Goal: Task Accomplishment & Management: Complete application form

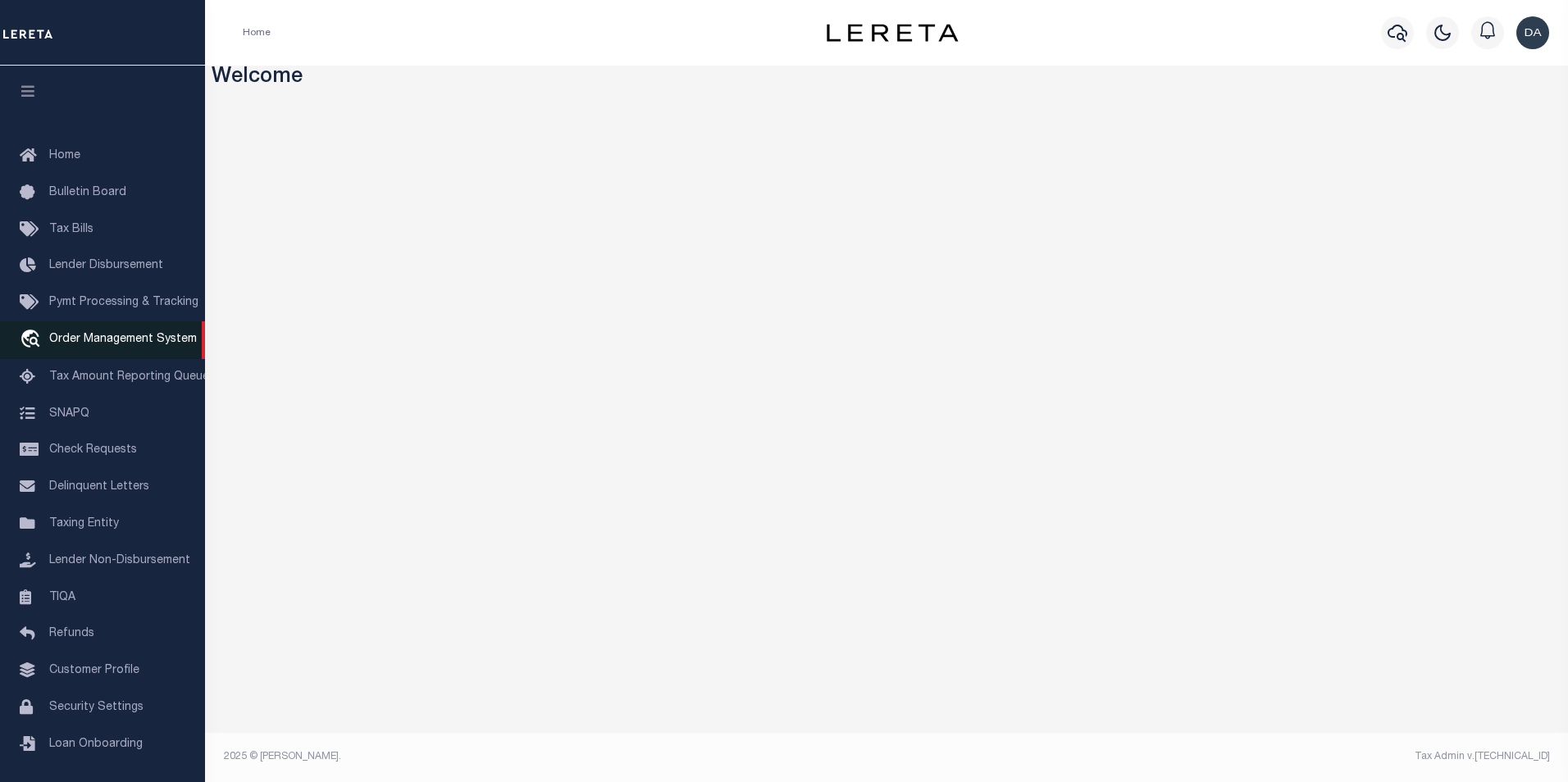
click at [97, 345] on span "Order Management System" at bounding box center [122, 339] width 147 height 12
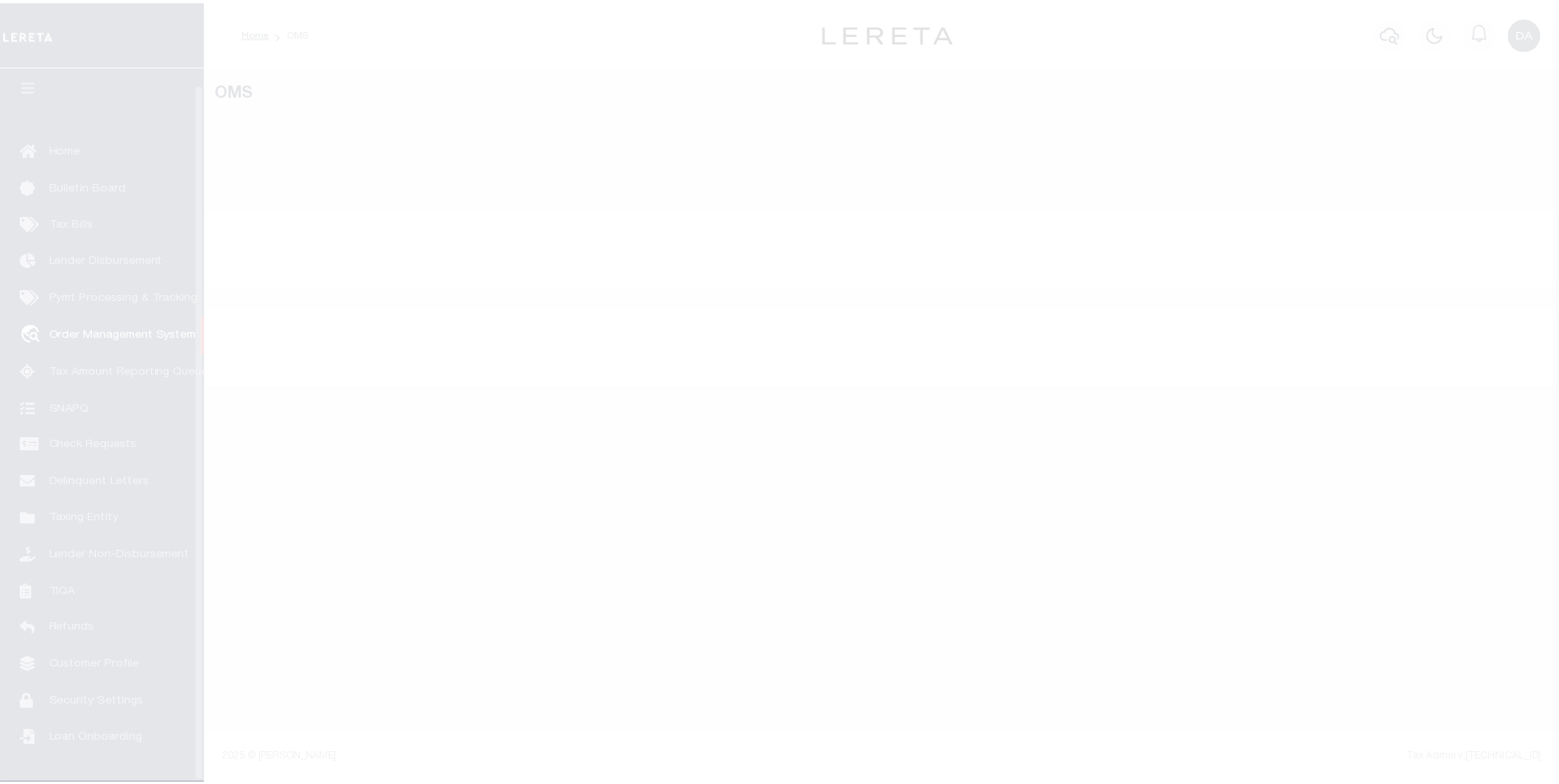
scroll to position [16, 0]
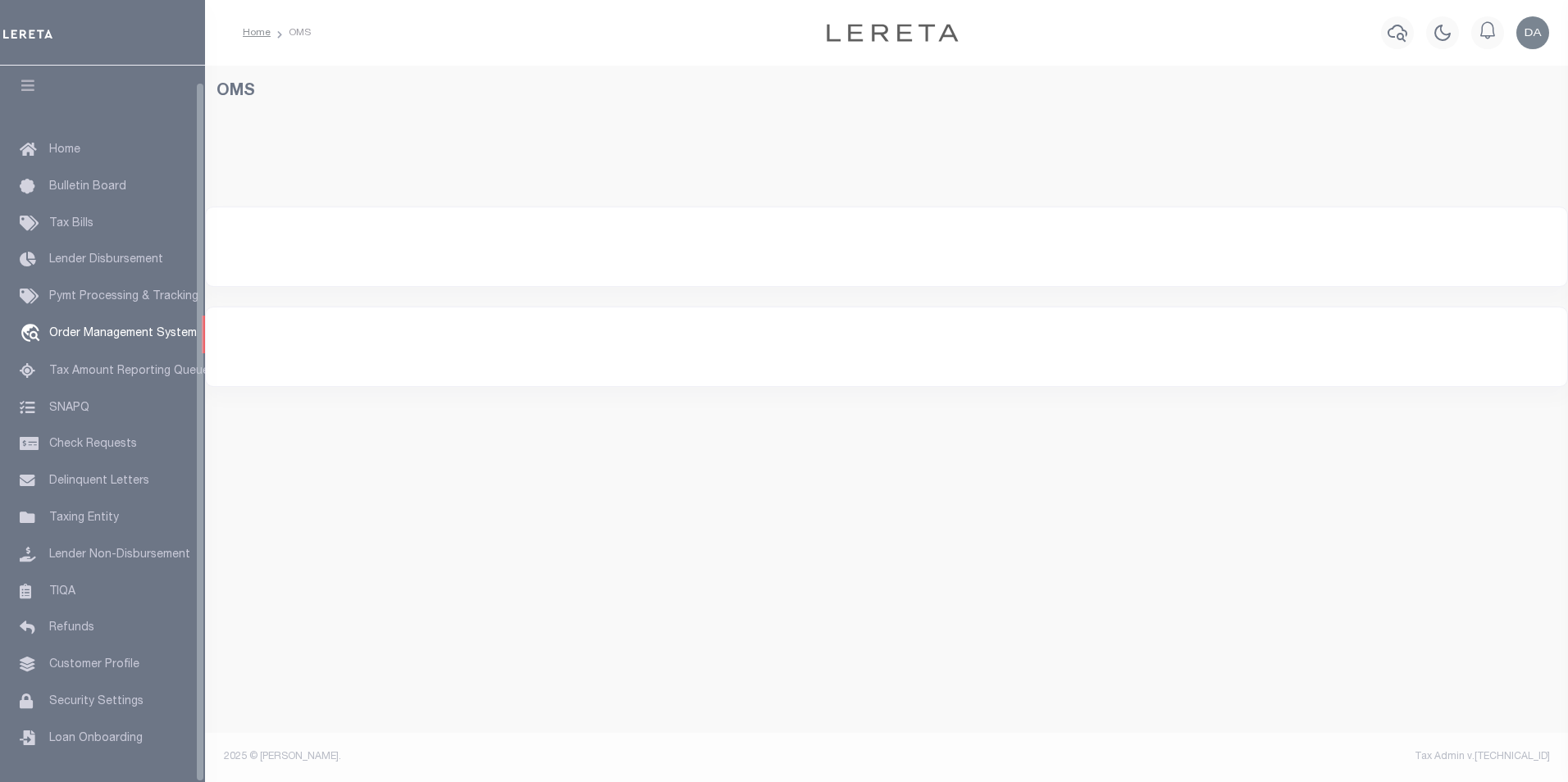
select select "200"
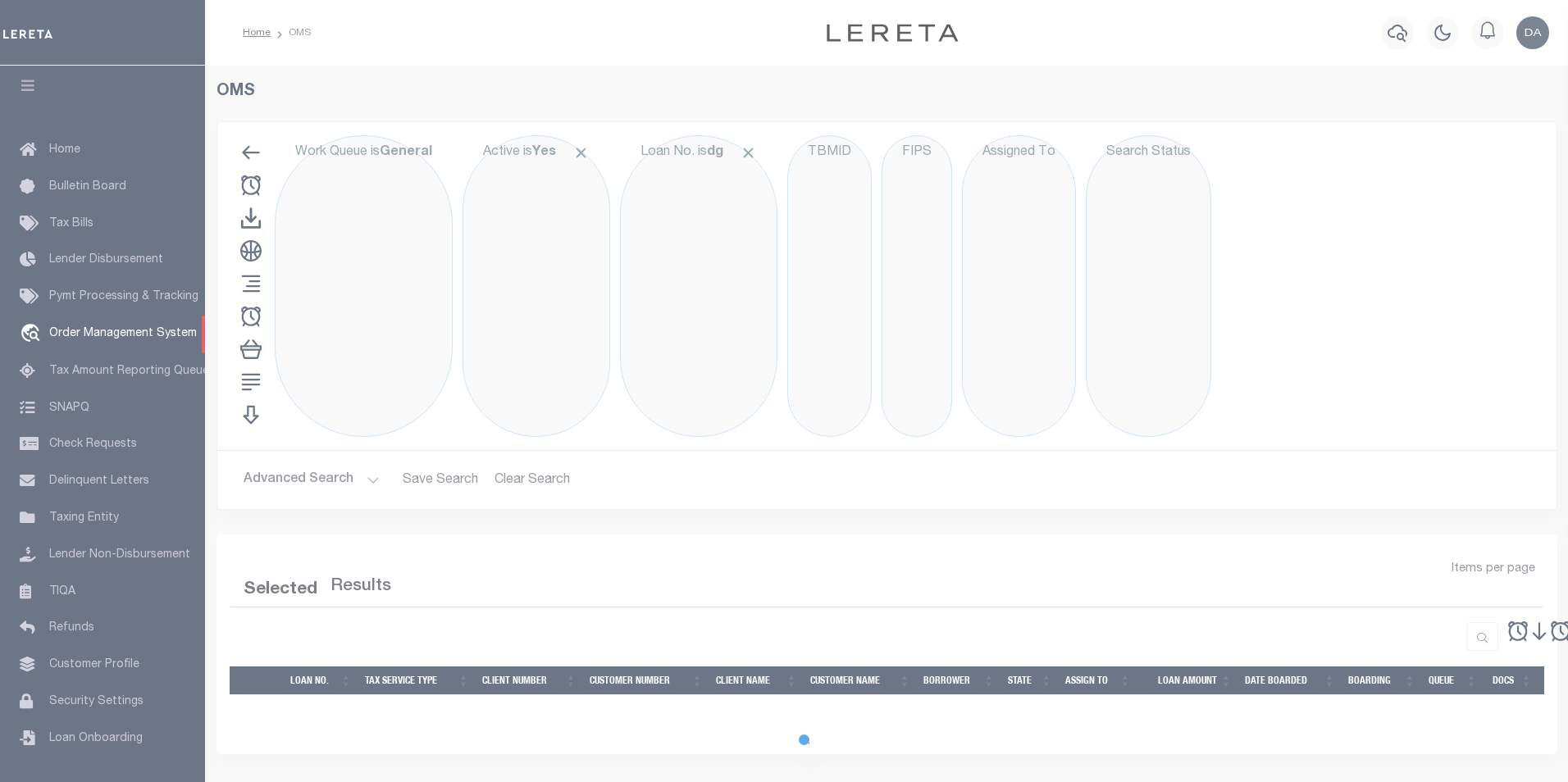
select select "200"
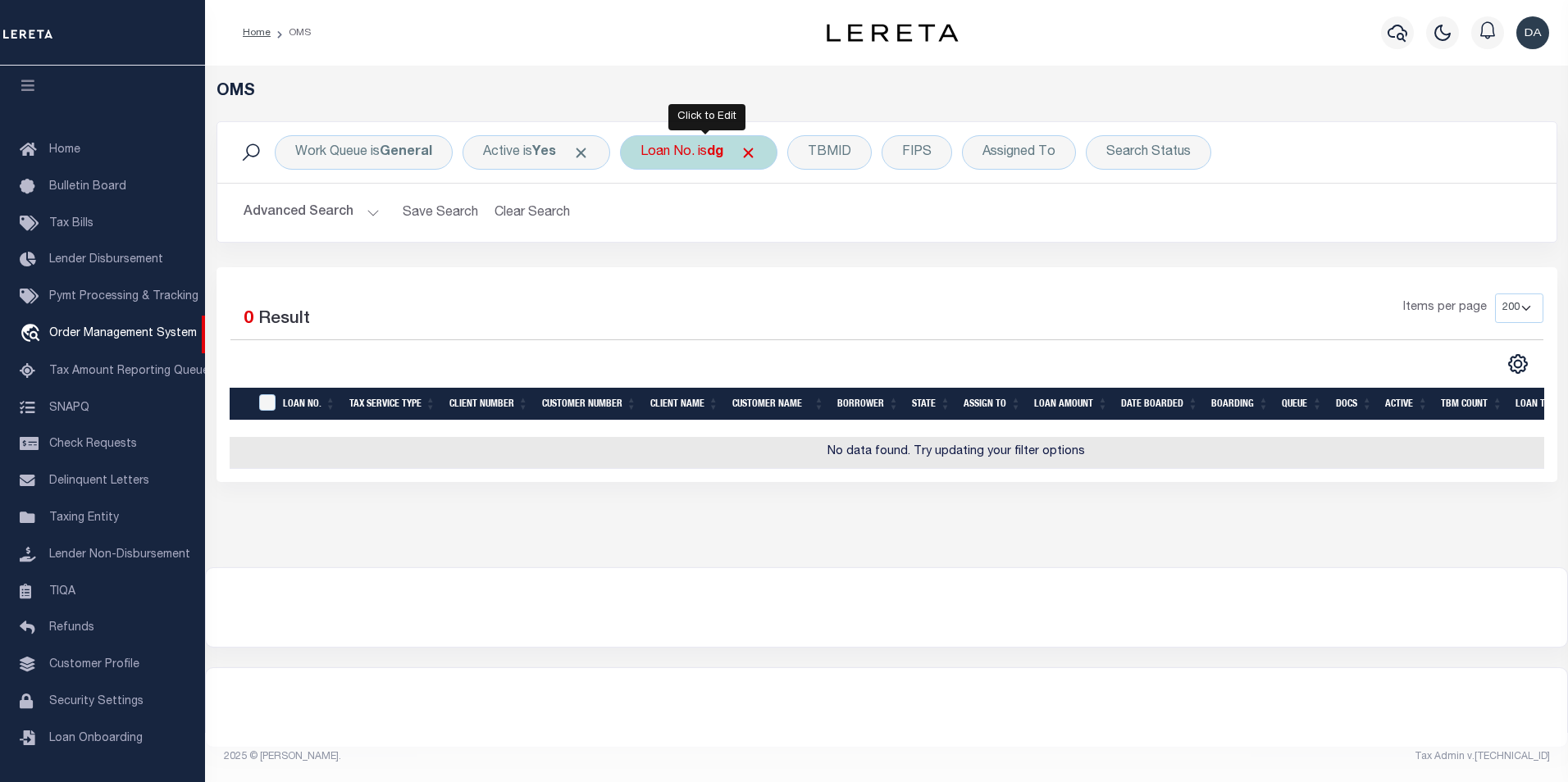
click at [675, 153] on div "Loan No. is dg" at bounding box center [698, 153] width 157 height 34
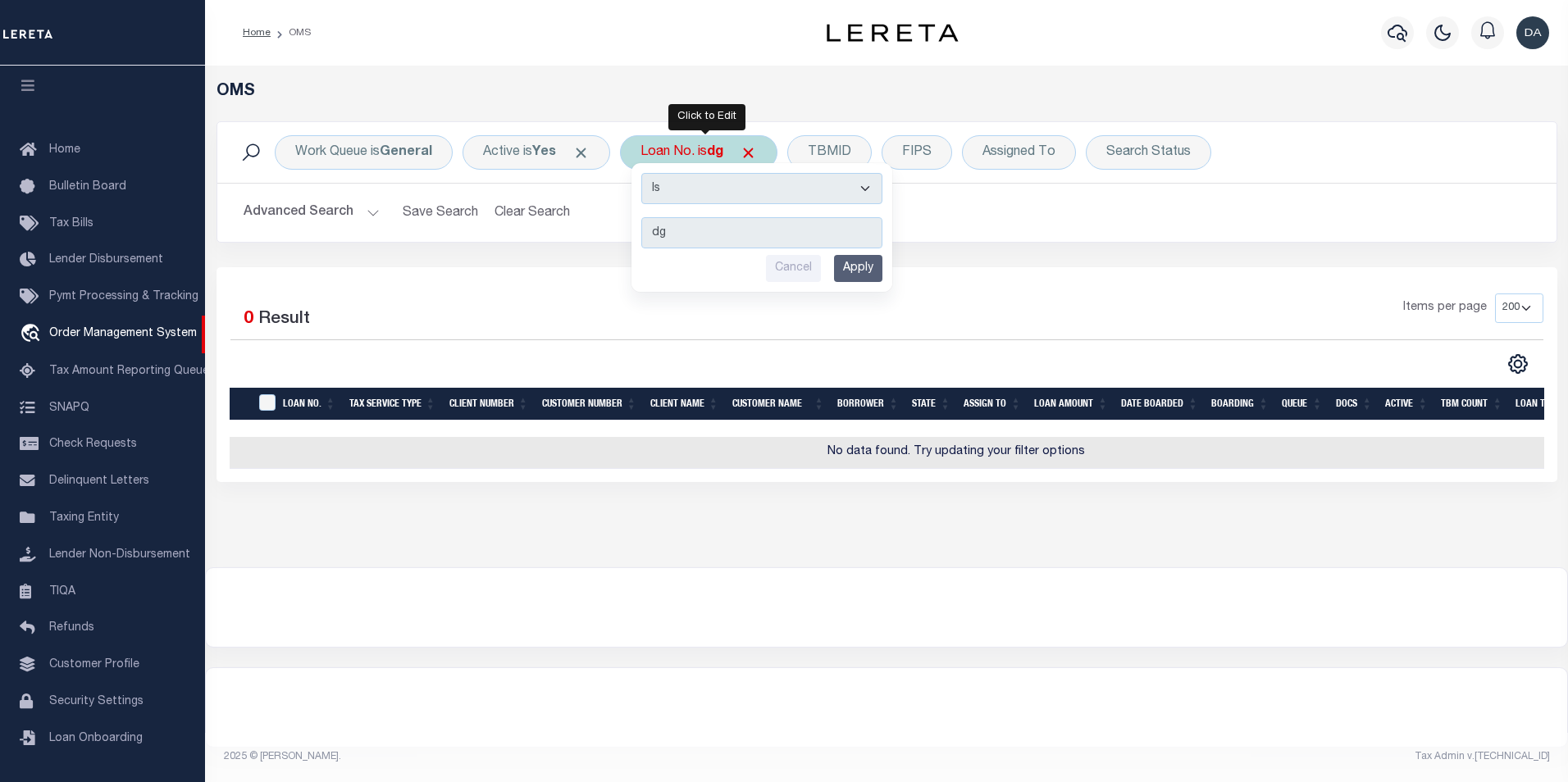
click at [682, 186] on select "Is Contains" at bounding box center [761, 188] width 241 height 31
select select "c"
click at [646, 173] on select "Is Contains" at bounding box center [761, 188] width 241 height 31
click at [872, 275] on input "Apply" at bounding box center [857, 269] width 48 height 27
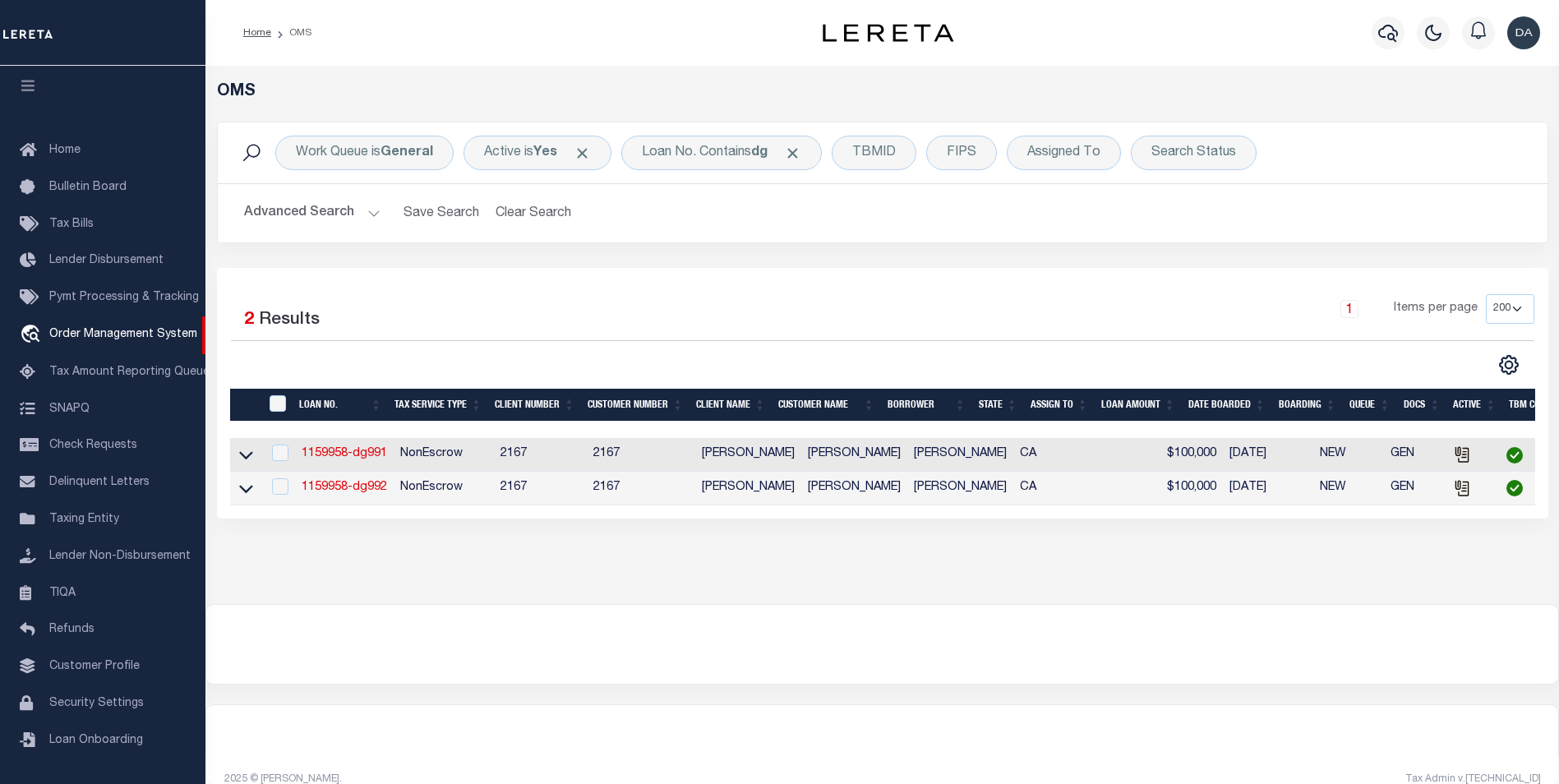
drag, startPoint x: 678, startPoint y: 673, endPoint x: 699, endPoint y: 664, distance: 22.8
click at [678, 673] on div at bounding box center [883, 644] width 1352 height 79
click at [1456, 459] on icon at bounding box center [1461, 452] width 12 height 12
checkbox input "true"
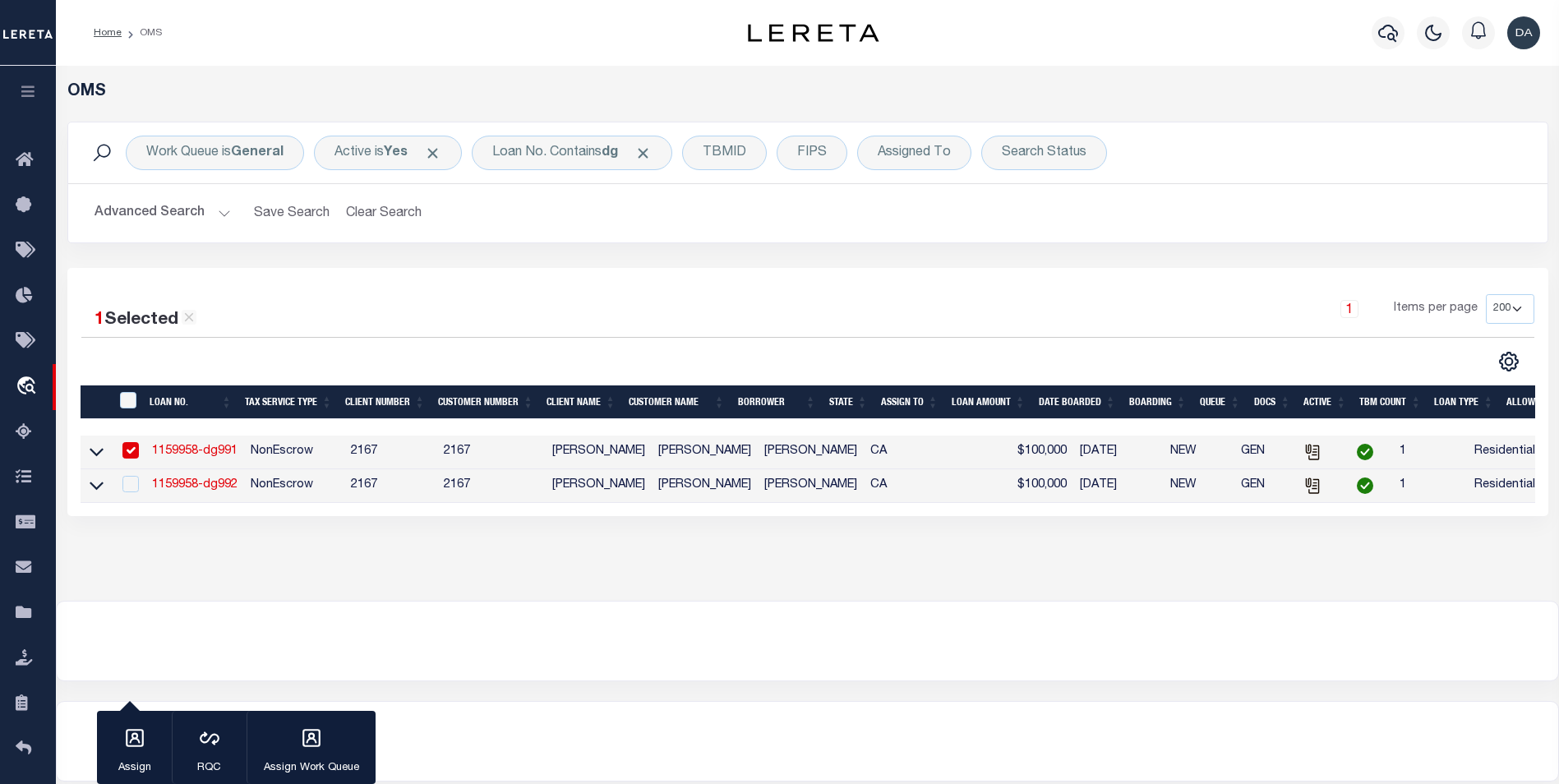
click at [180, 457] on link "1159958-dg991" at bounding box center [195, 450] width 85 height 12
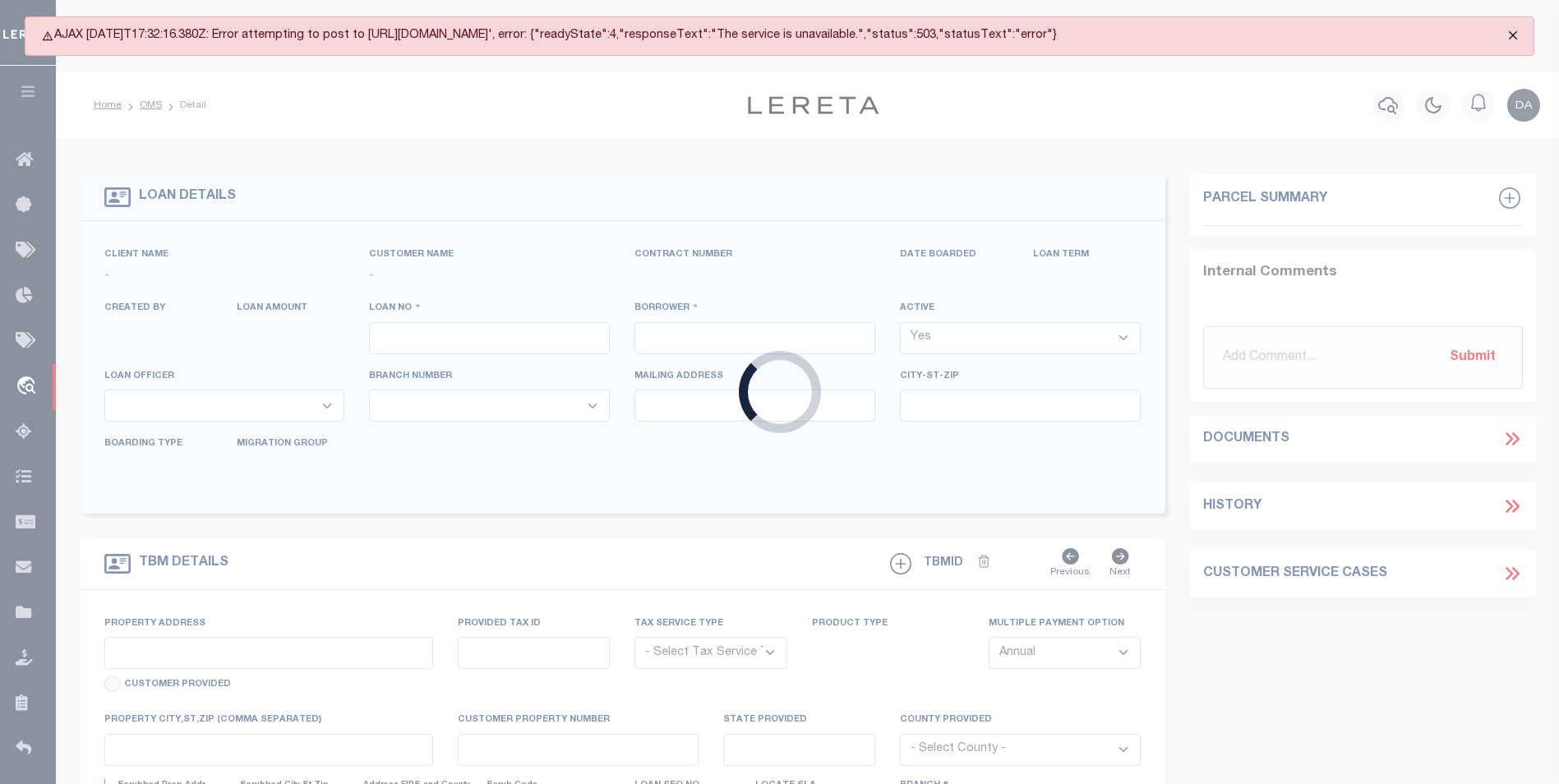
click at [1521, 31] on button "Close" at bounding box center [1513, 35] width 41 height 36
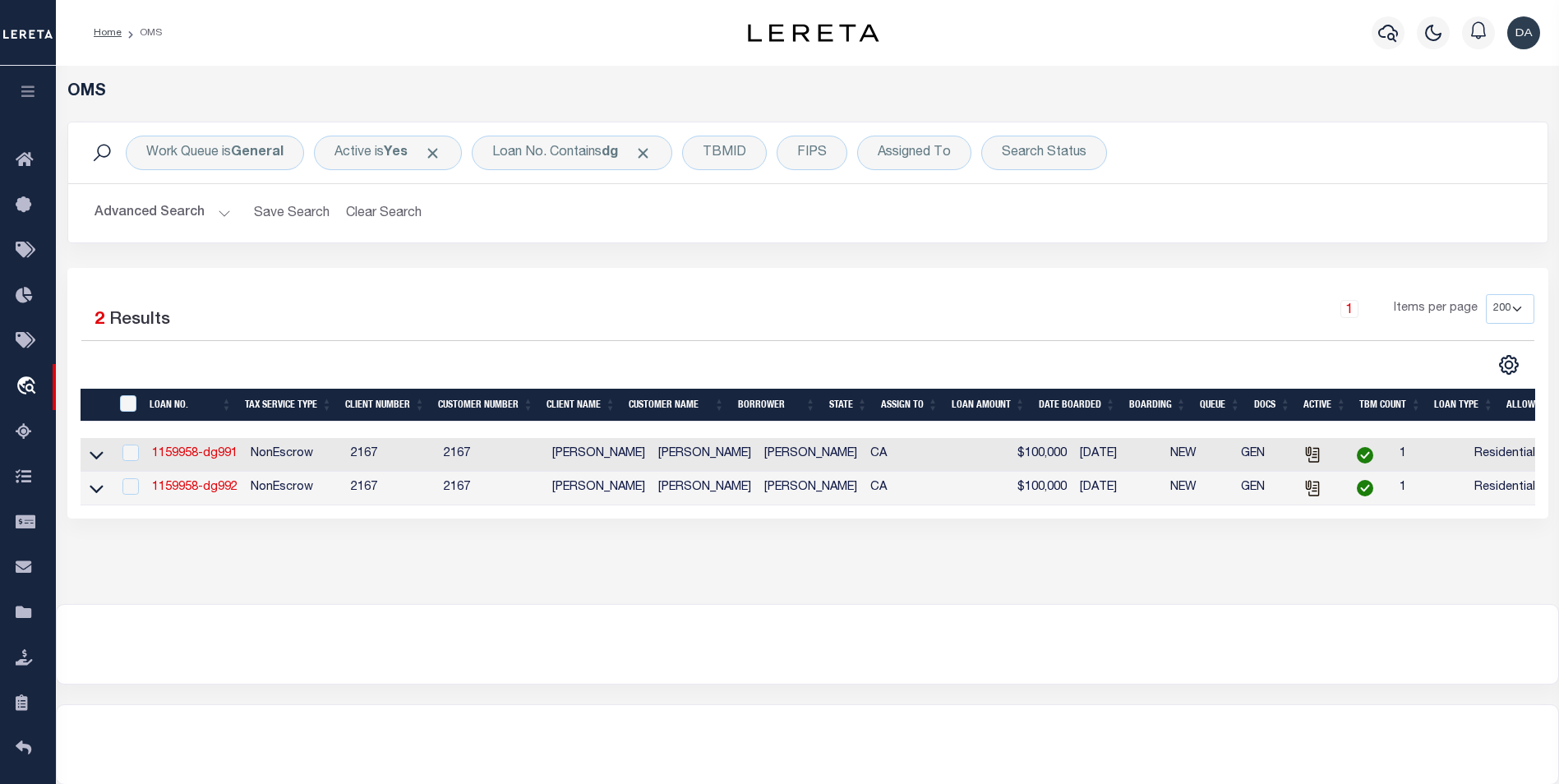
click at [192, 498] on td "1159958-dg992" at bounding box center [194, 488] width 99 height 34
checkbox input "true"
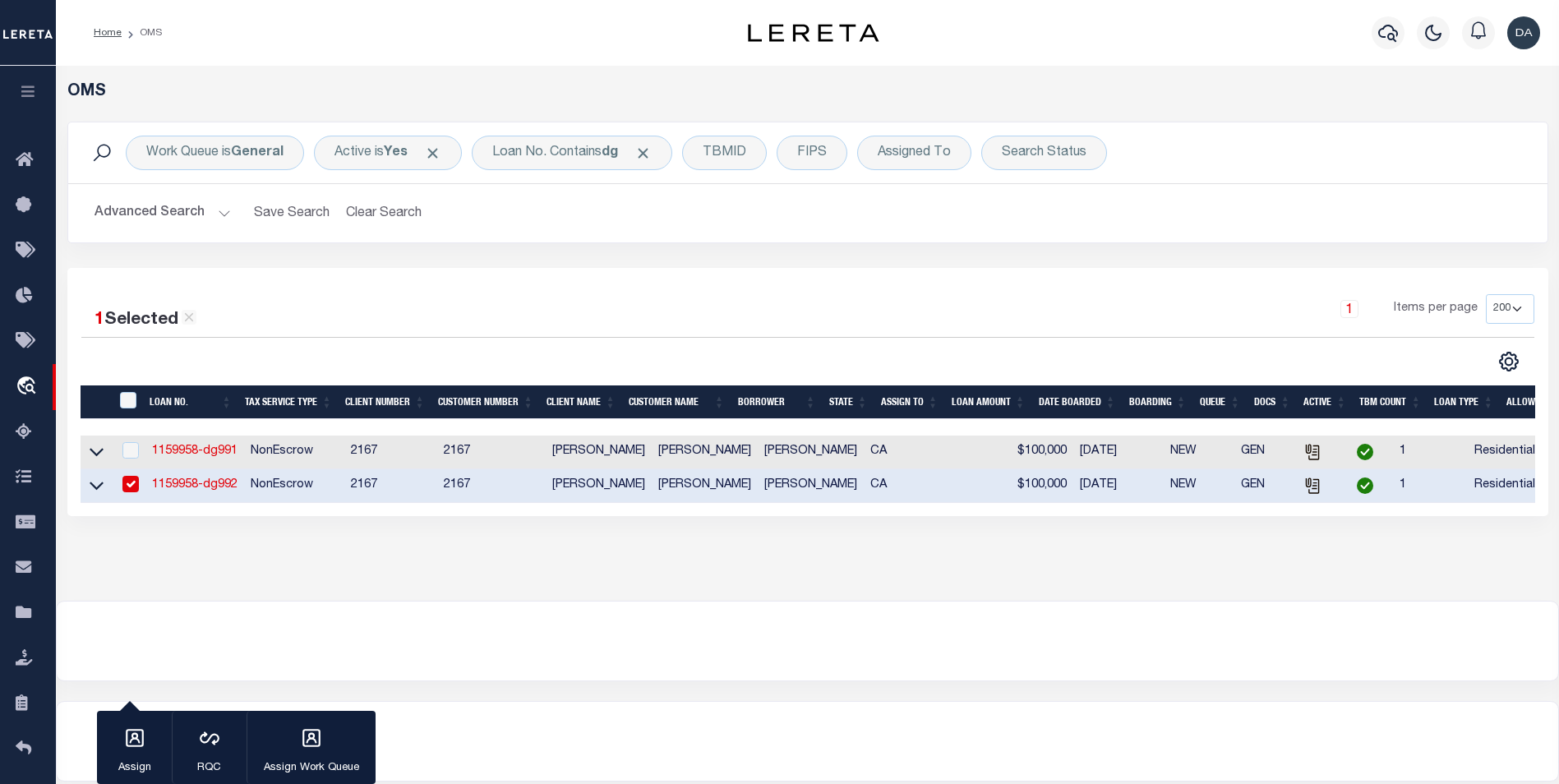
click at [189, 489] on link "1159958-dg992" at bounding box center [195, 485] width 85 height 12
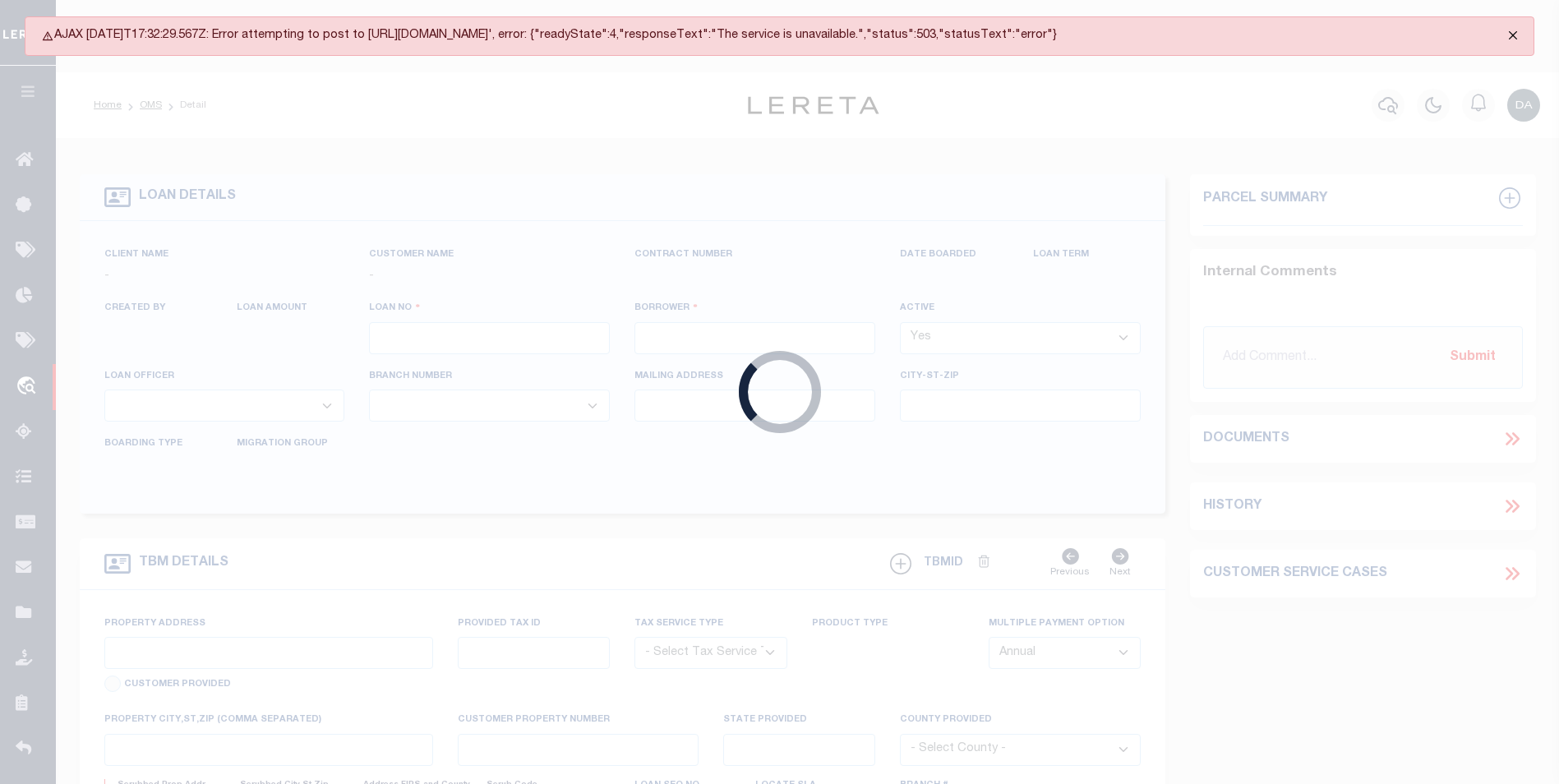
click at [1517, 33] on button "Close" at bounding box center [1513, 35] width 41 height 36
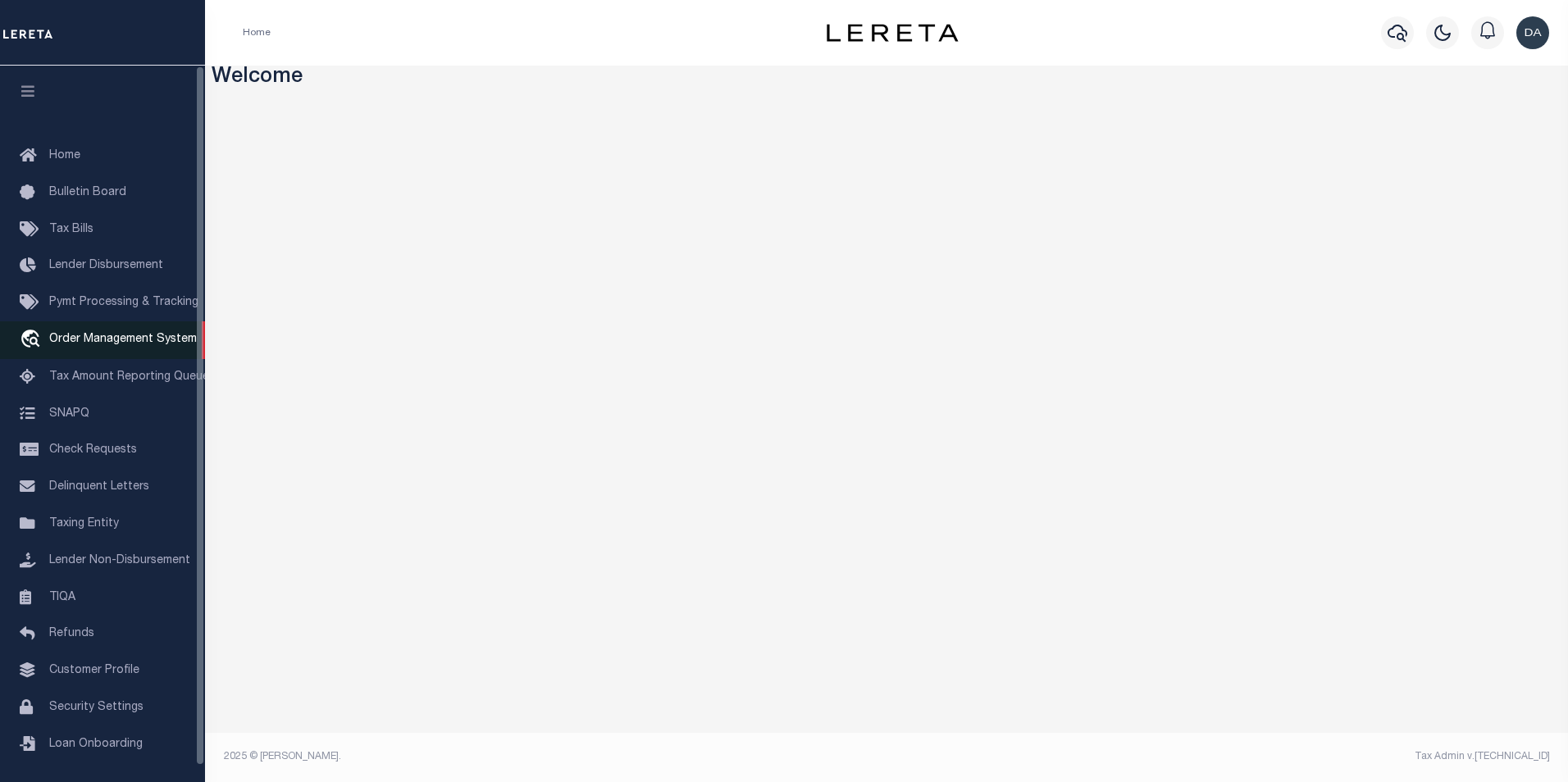
click at [110, 345] on span "Order Management System" at bounding box center [122, 339] width 147 height 12
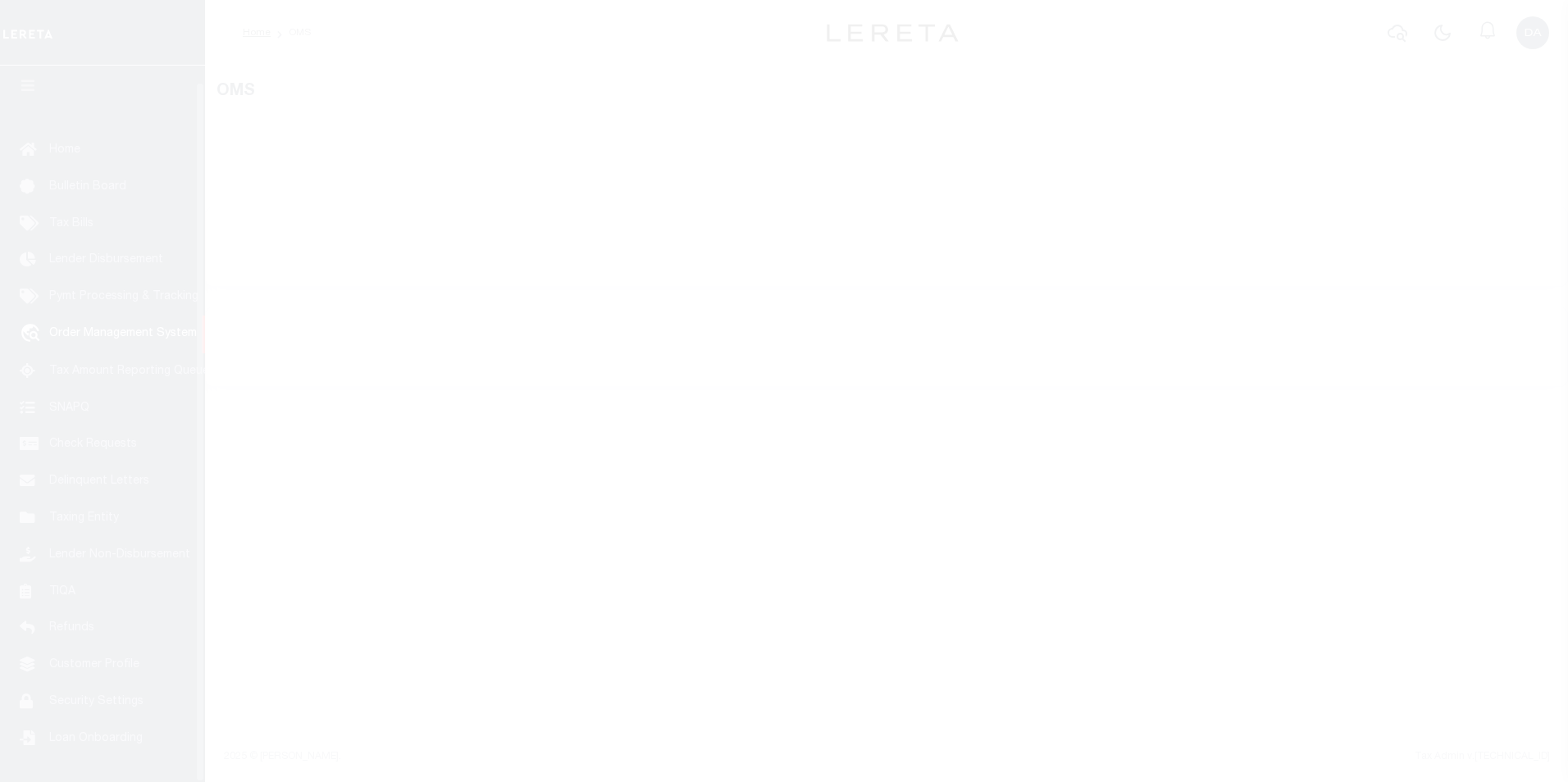
scroll to position [16, 0]
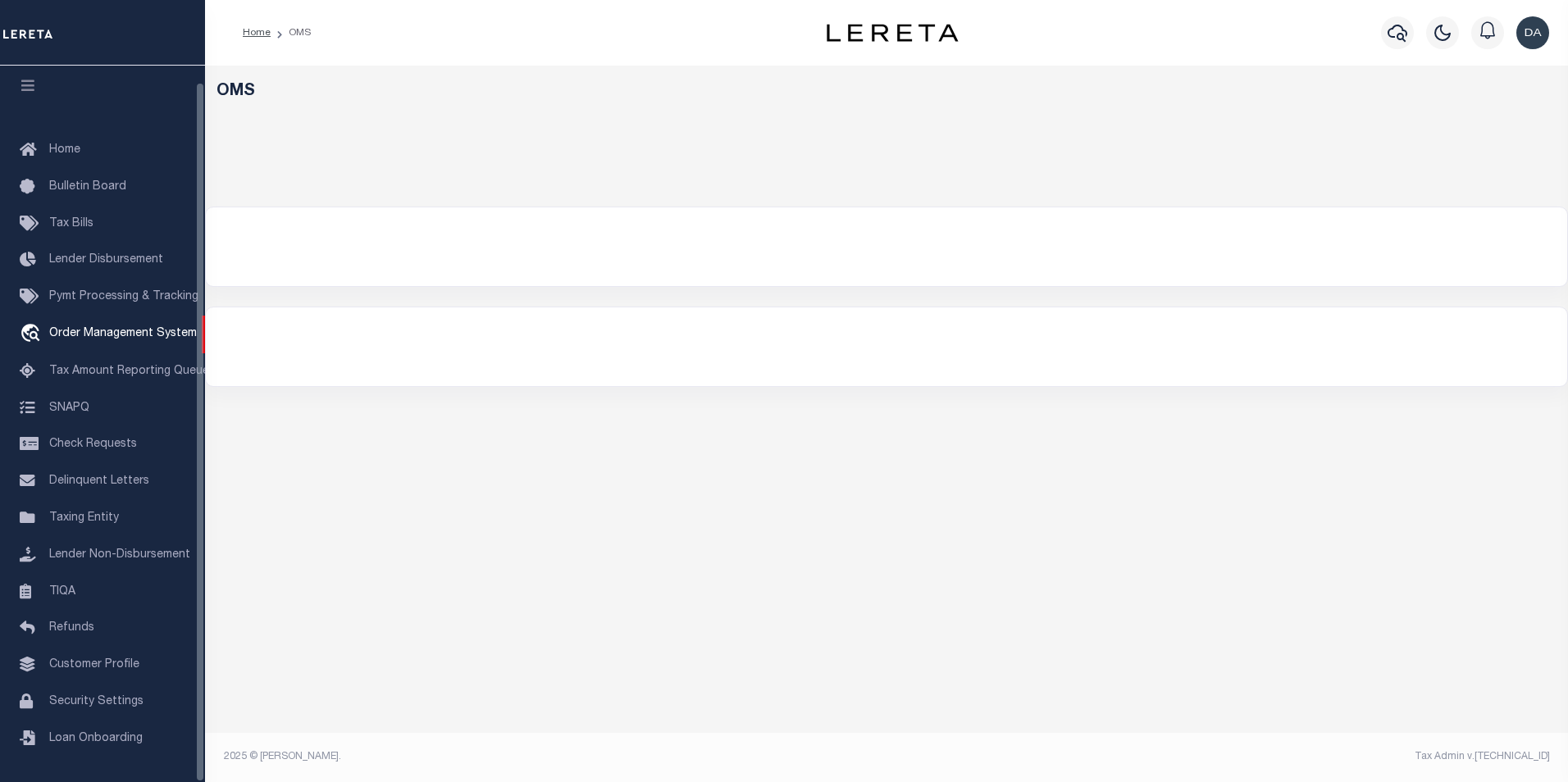
select select "200"
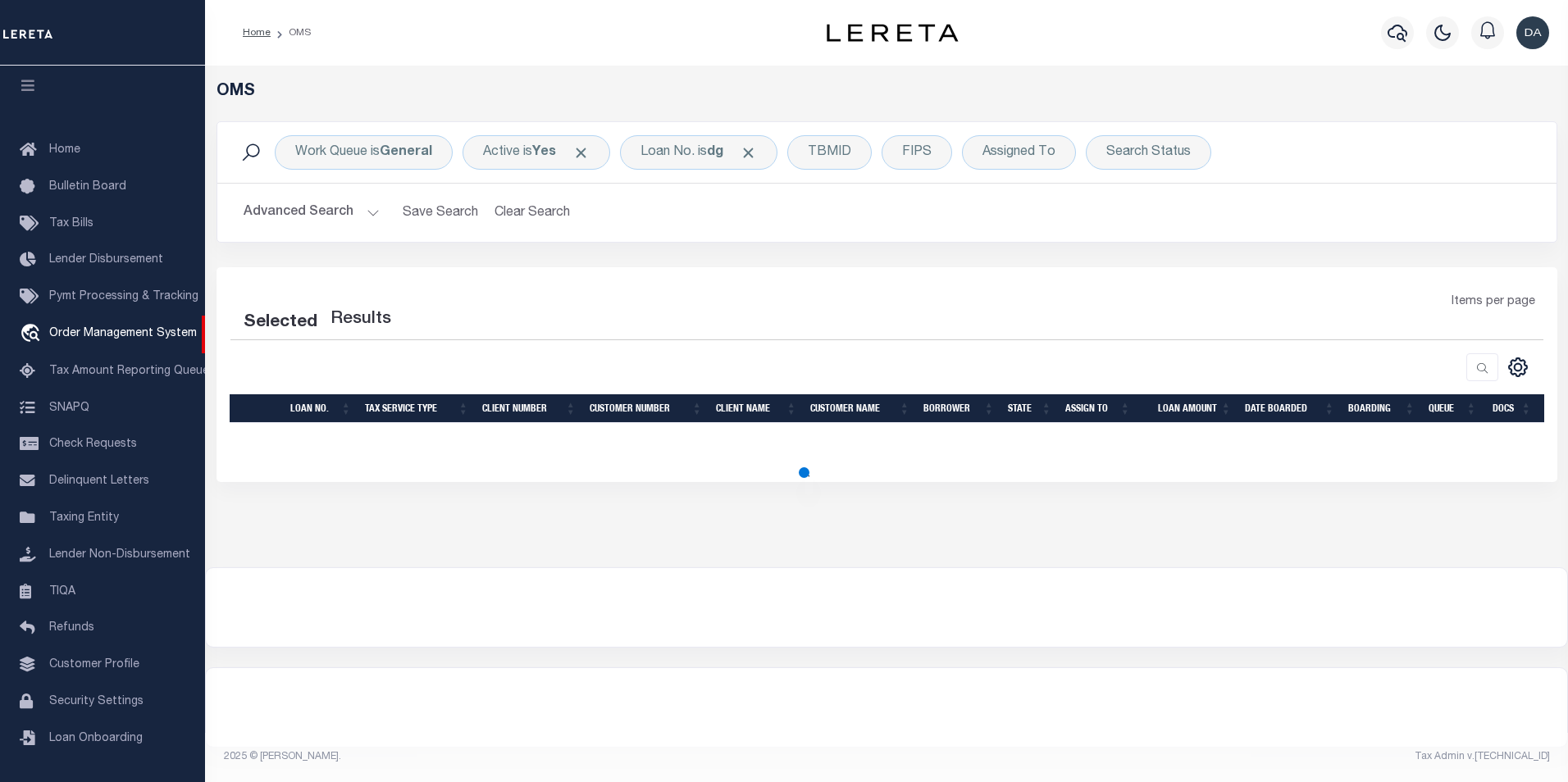
select select "200"
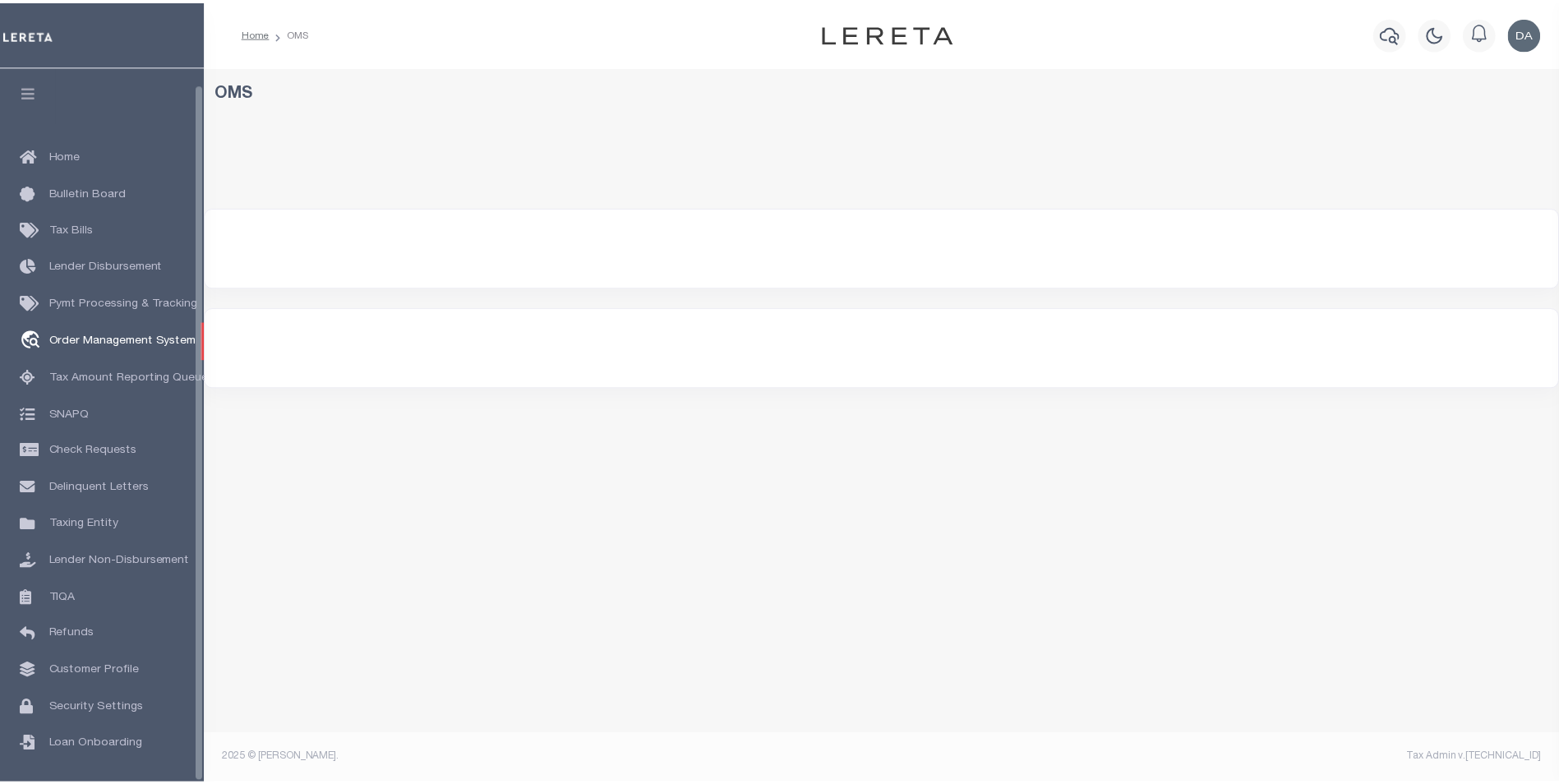
scroll to position [16, 0]
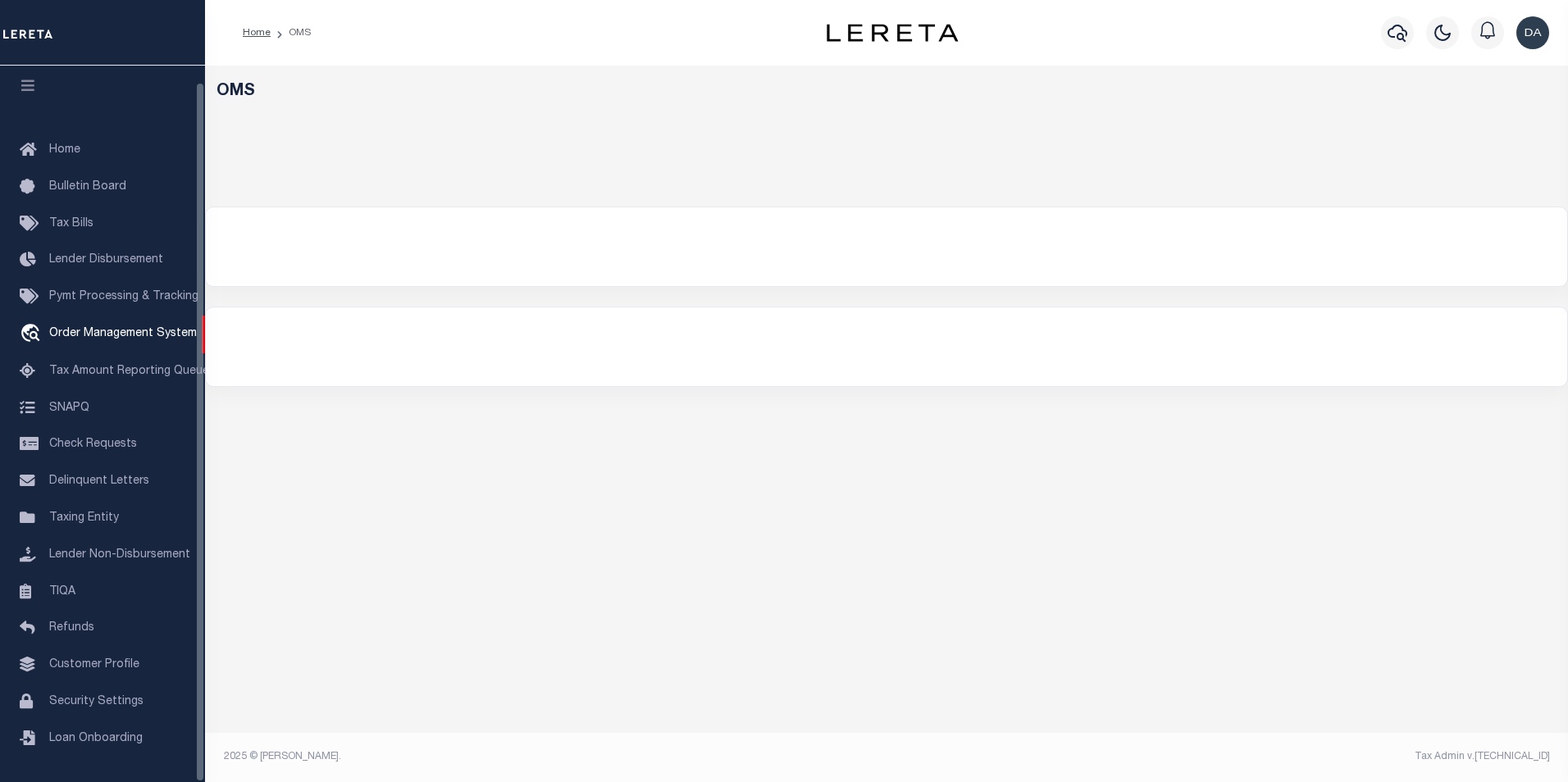
select select "200"
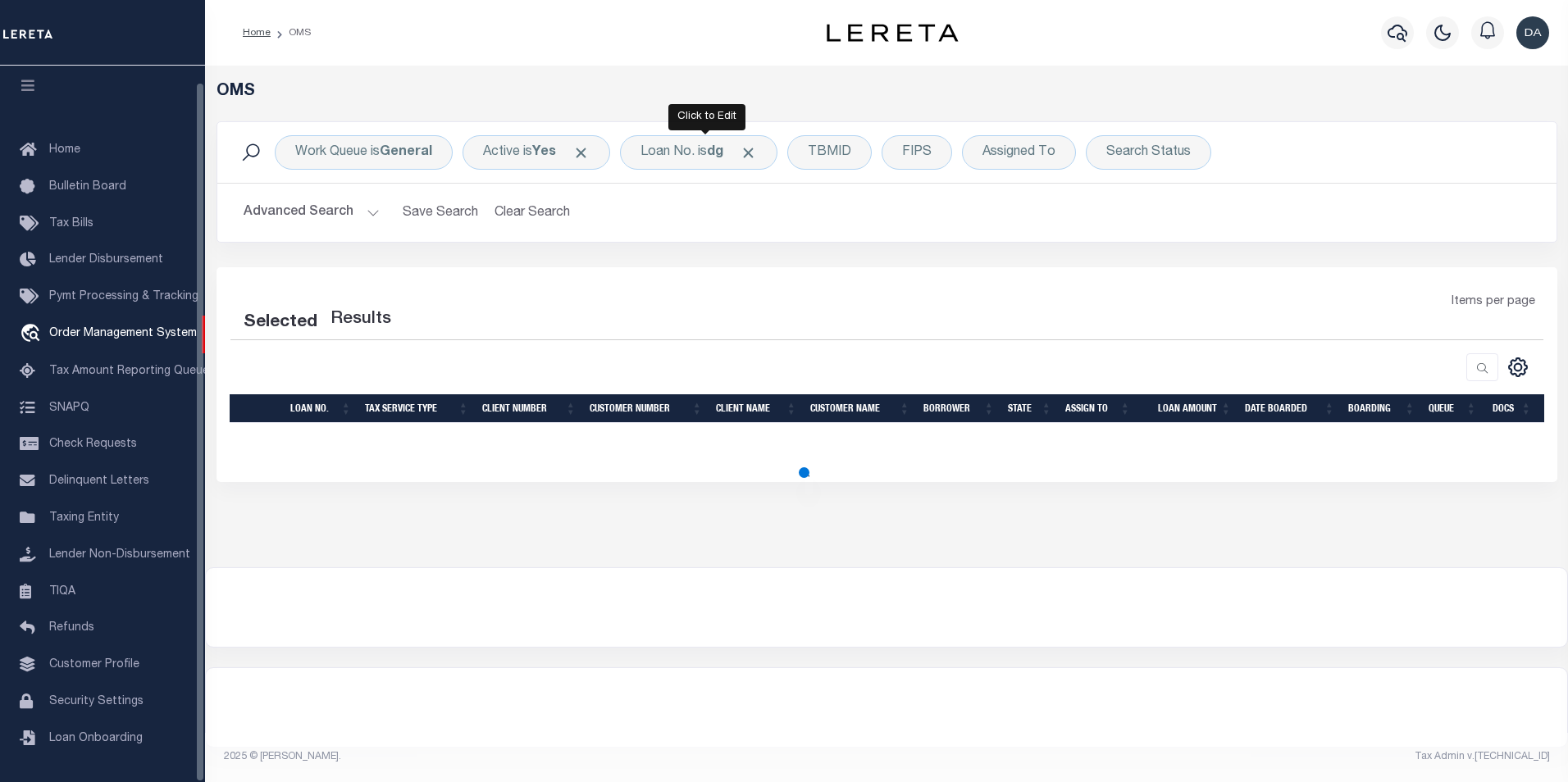
select select "200"
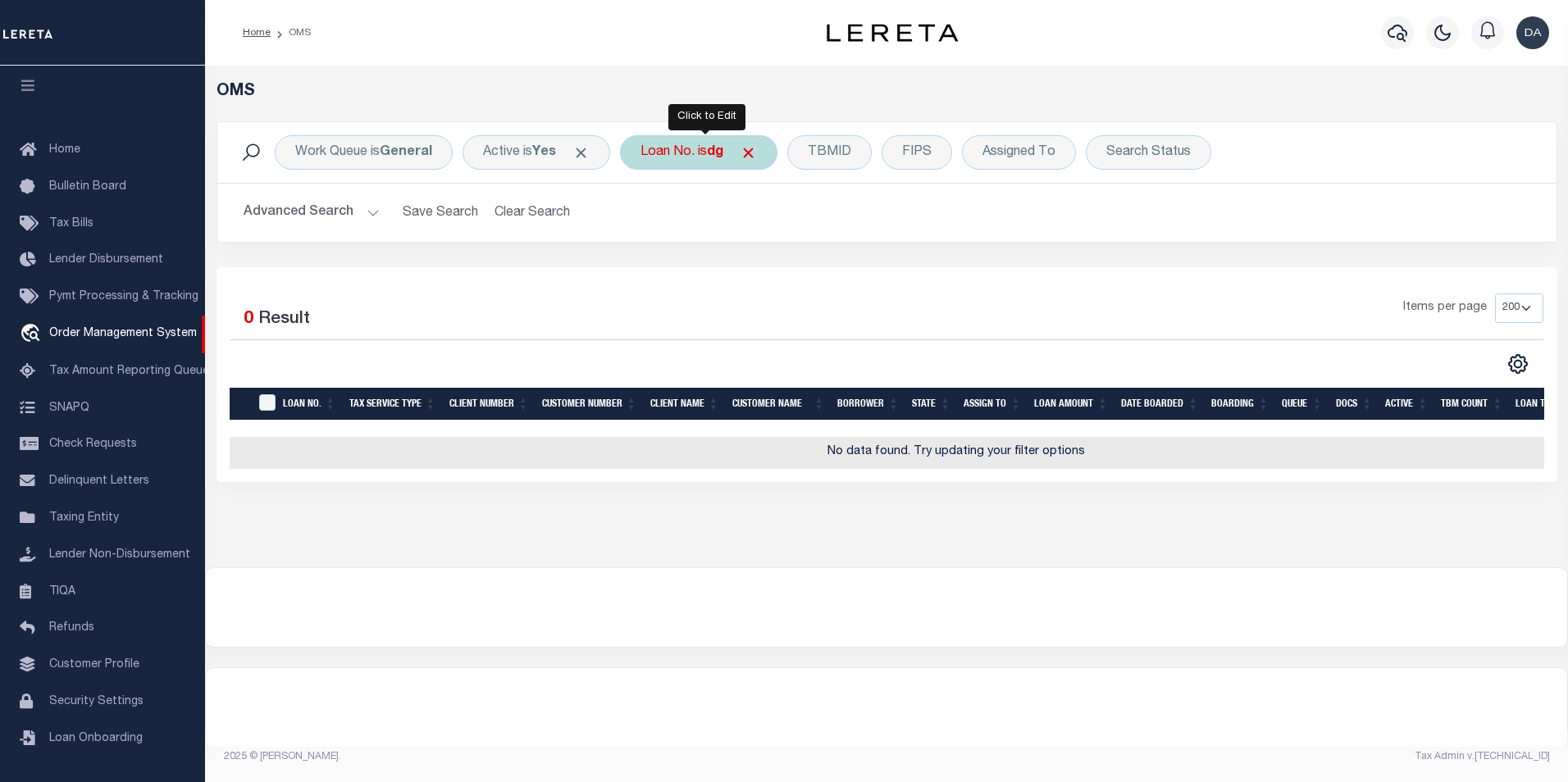
click at [690, 162] on div "Loan No. is dg" at bounding box center [698, 153] width 157 height 34
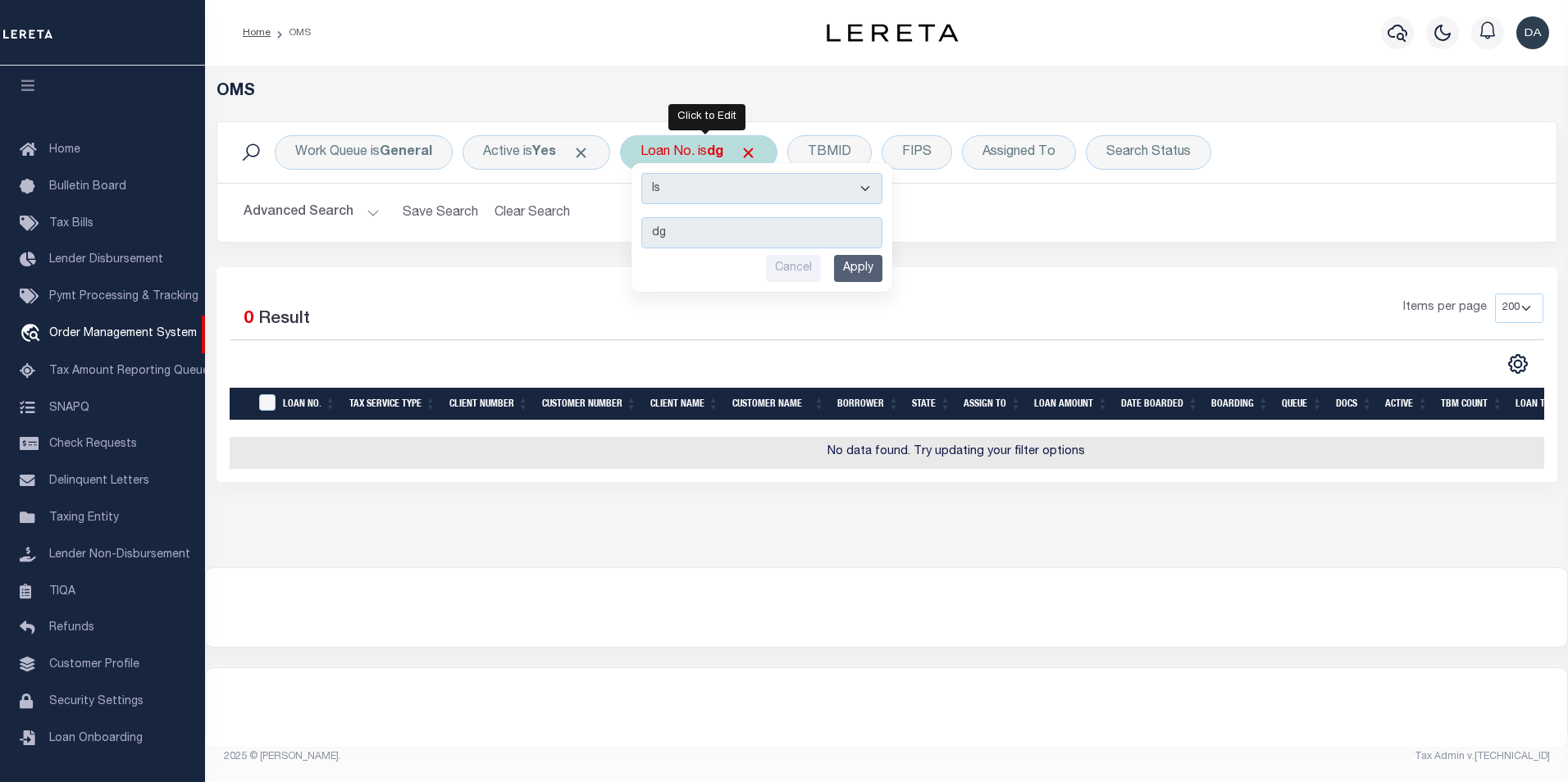
click at [697, 193] on select "Is Contains" at bounding box center [761, 188] width 241 height 31
select select "c"
click at [646, 173] on select "Is Contains" at bounding box center [761, 188] width 241 height 31
click at [856, 269] on input "Apply" at bounding box center [857, 269] width 48 height 27
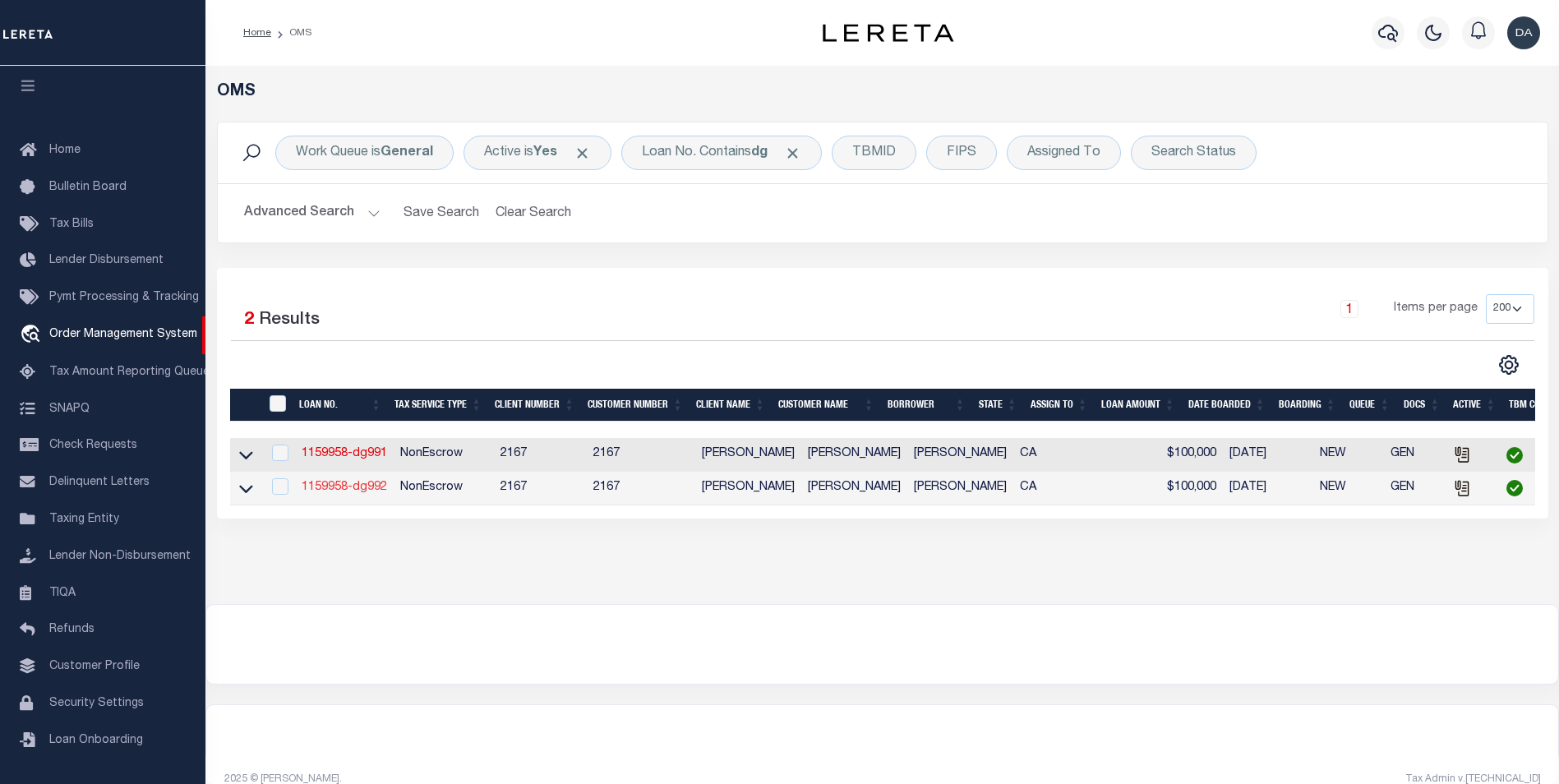
click at [361, 490] on link "1159958-dg992" at bounding box center [344, 487] width 85 height 12
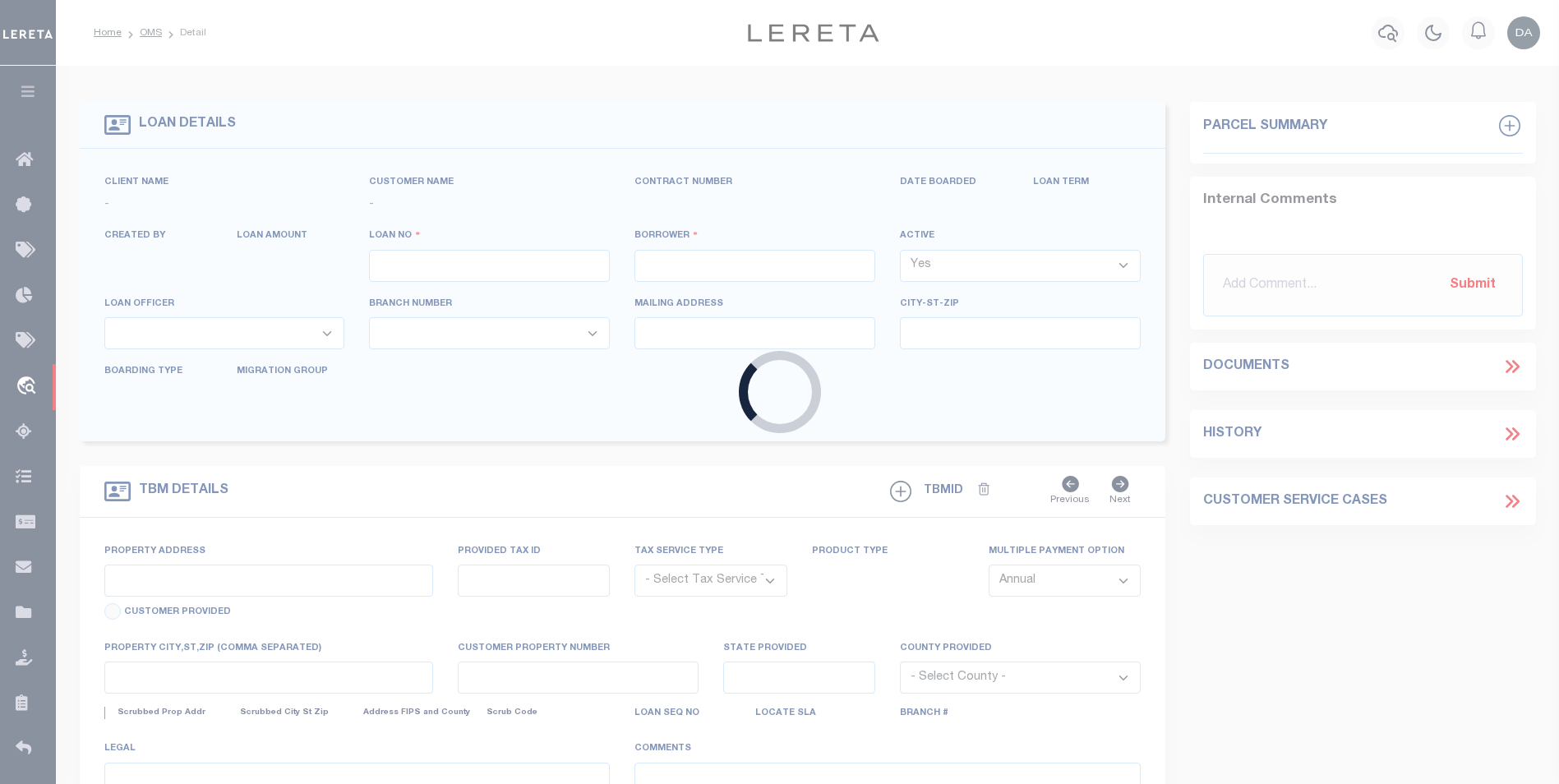
type input "1159958-dg992"
type input "[PERSON_NAME]"
select select
type input "91007"
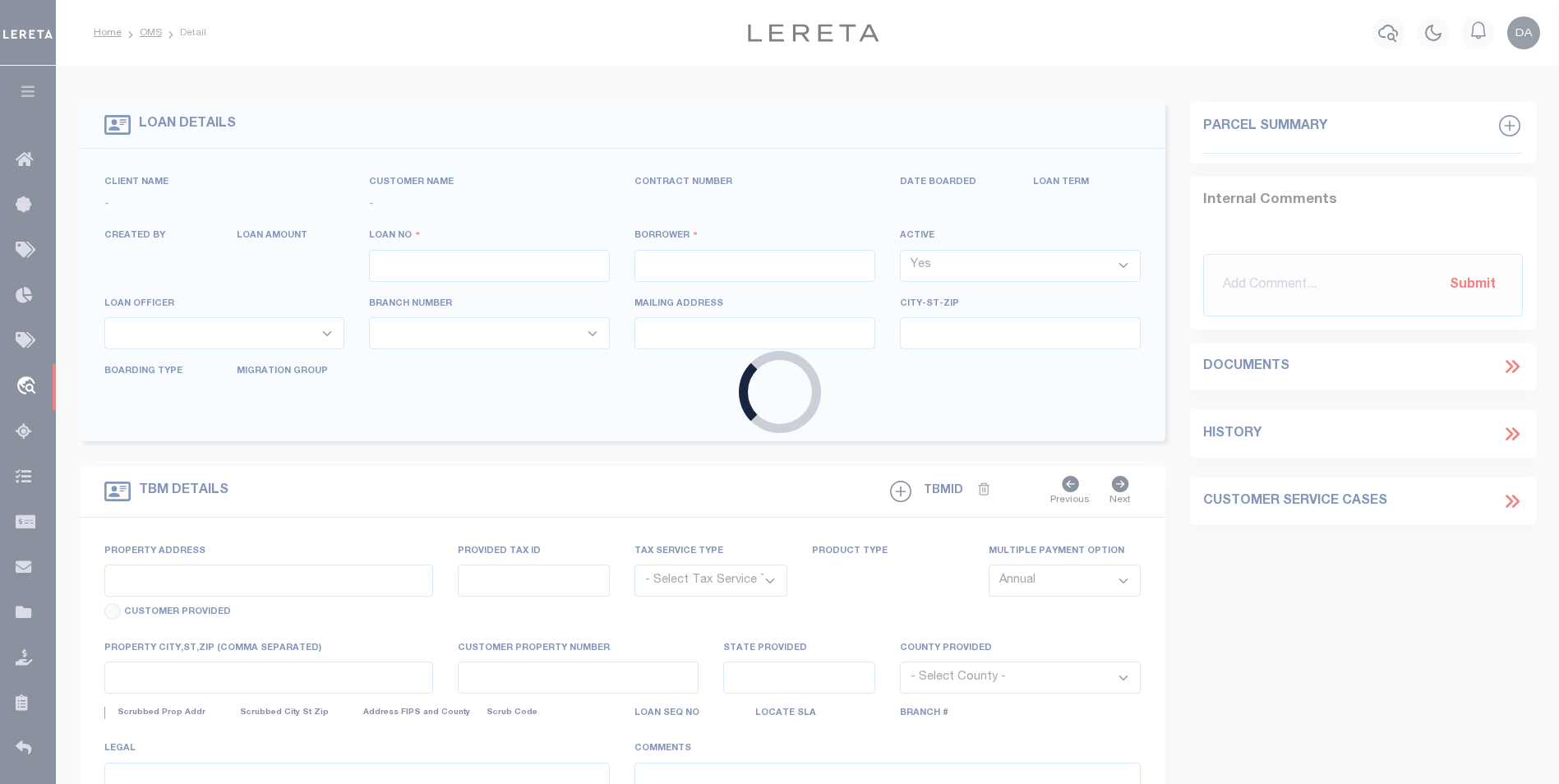
type input "05/10/2025"
select select "10"
select select "NonEscrow"
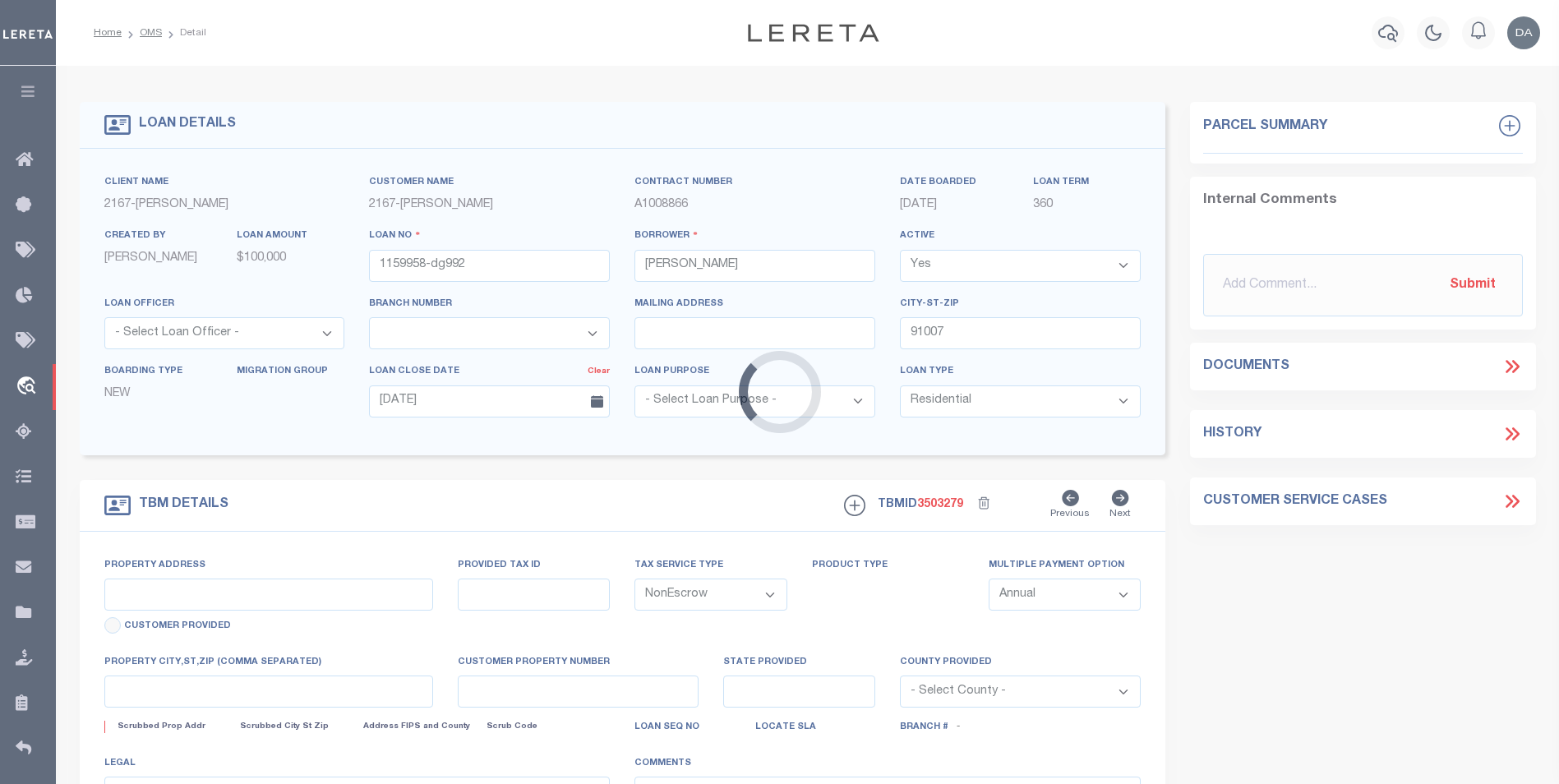
type input "785 SUNSET BLVD"
select select
type input "ARCADIA CA 91007"
type input "CA"
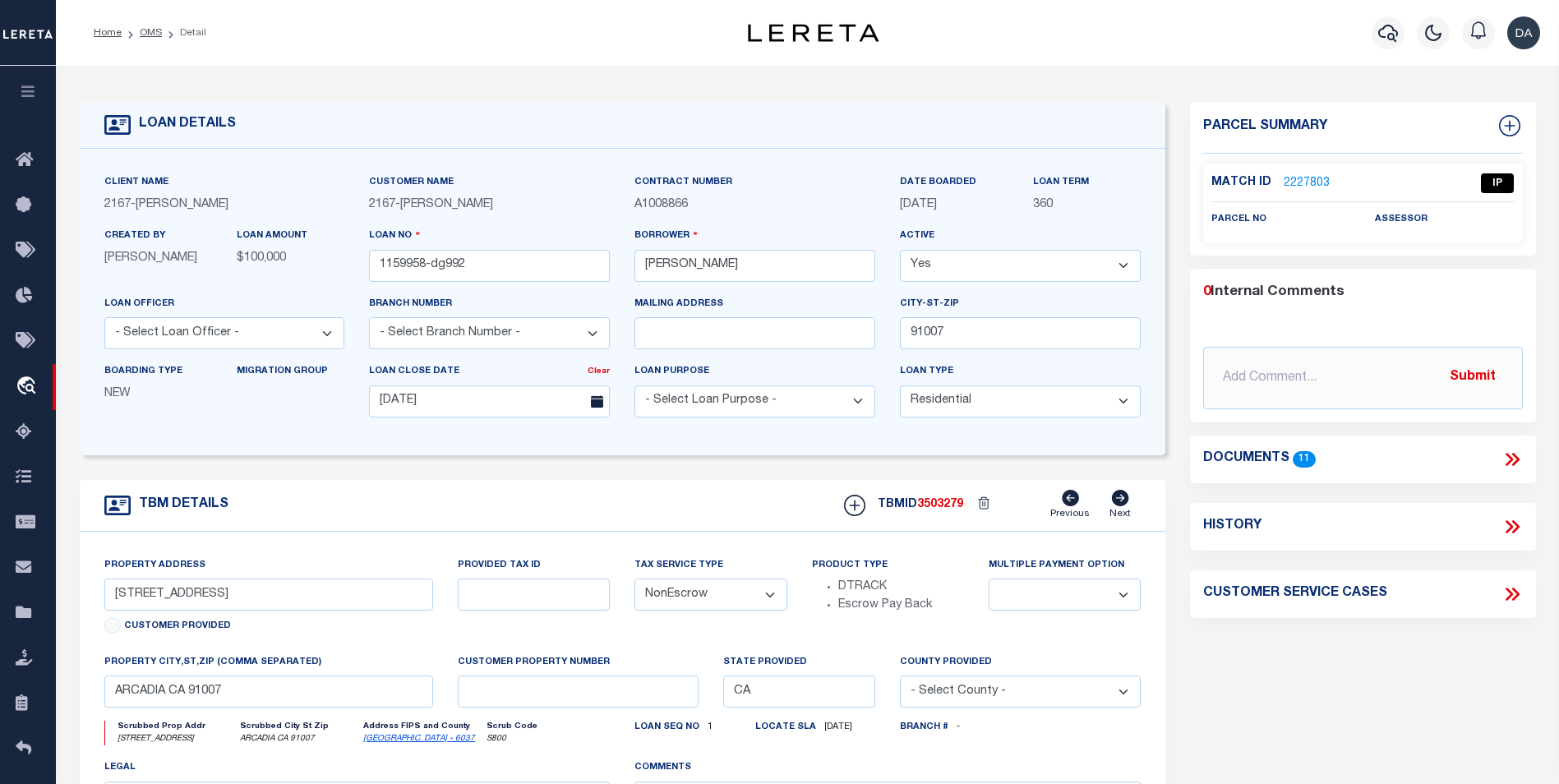
click at [1508, 450] on icon at bounding box center [1513, 460] width 22 height 22
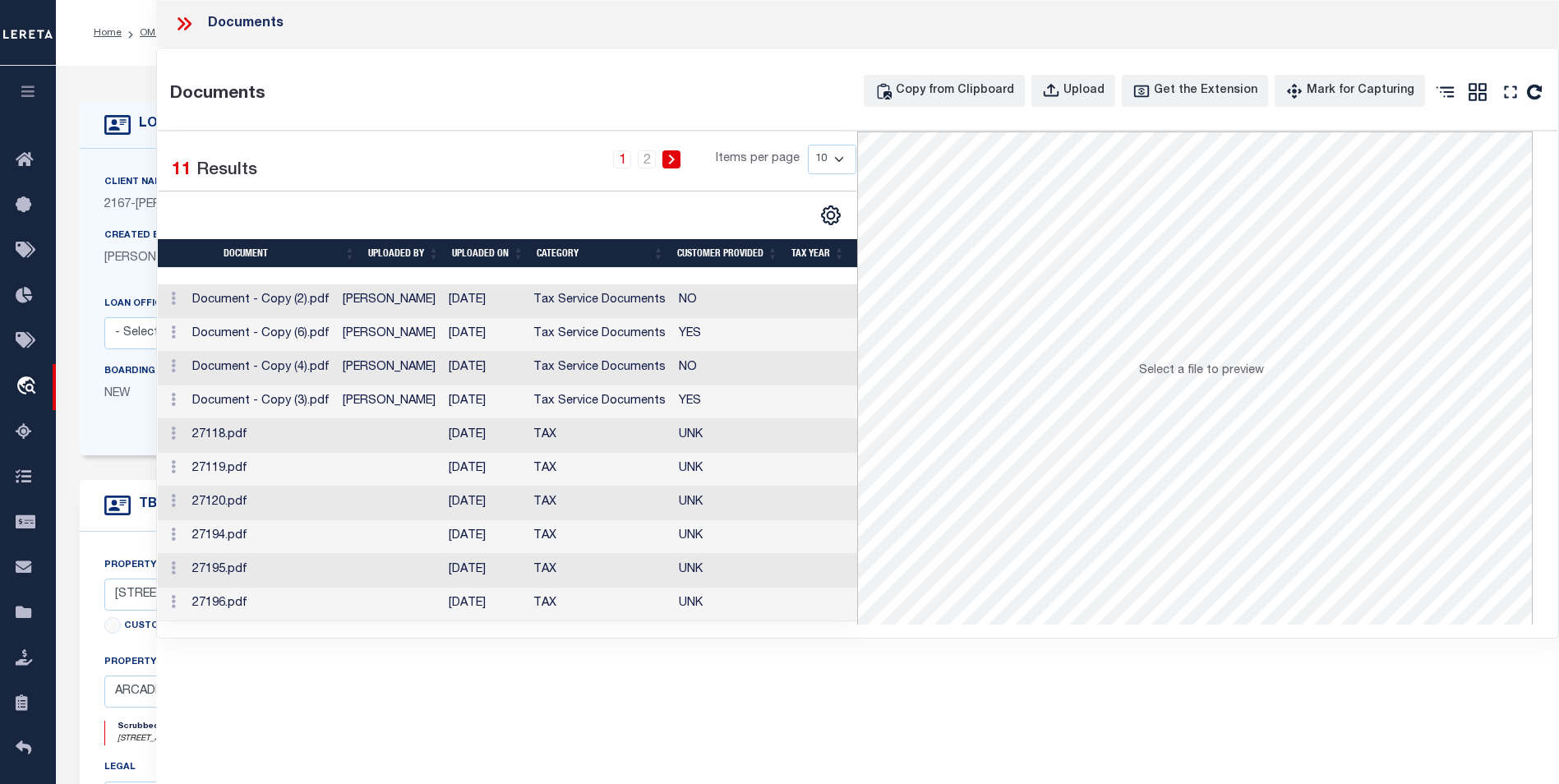
click at [653, 707] on div "Documents Documents Copy from Clipboard Upload Get the Extension Mark for Captu…" at bounding box center [857, 369] width 1403 height 739
click at [548, 740] on div "Documents Documents Copy from Clipboard Upload Get the Extension Mark for Captu…" at bounding box center [857, 392] width 1403 height 784
click at [566, 727] on div "Documents Documents Copy from Clipboard Upload Get the Extension Mark for Captu…" at bounding box center [857, 369] width 1403 height 739
click at [254, 432] on td "27118.pdf" at bounding box center [261, 435] width 150 height 34
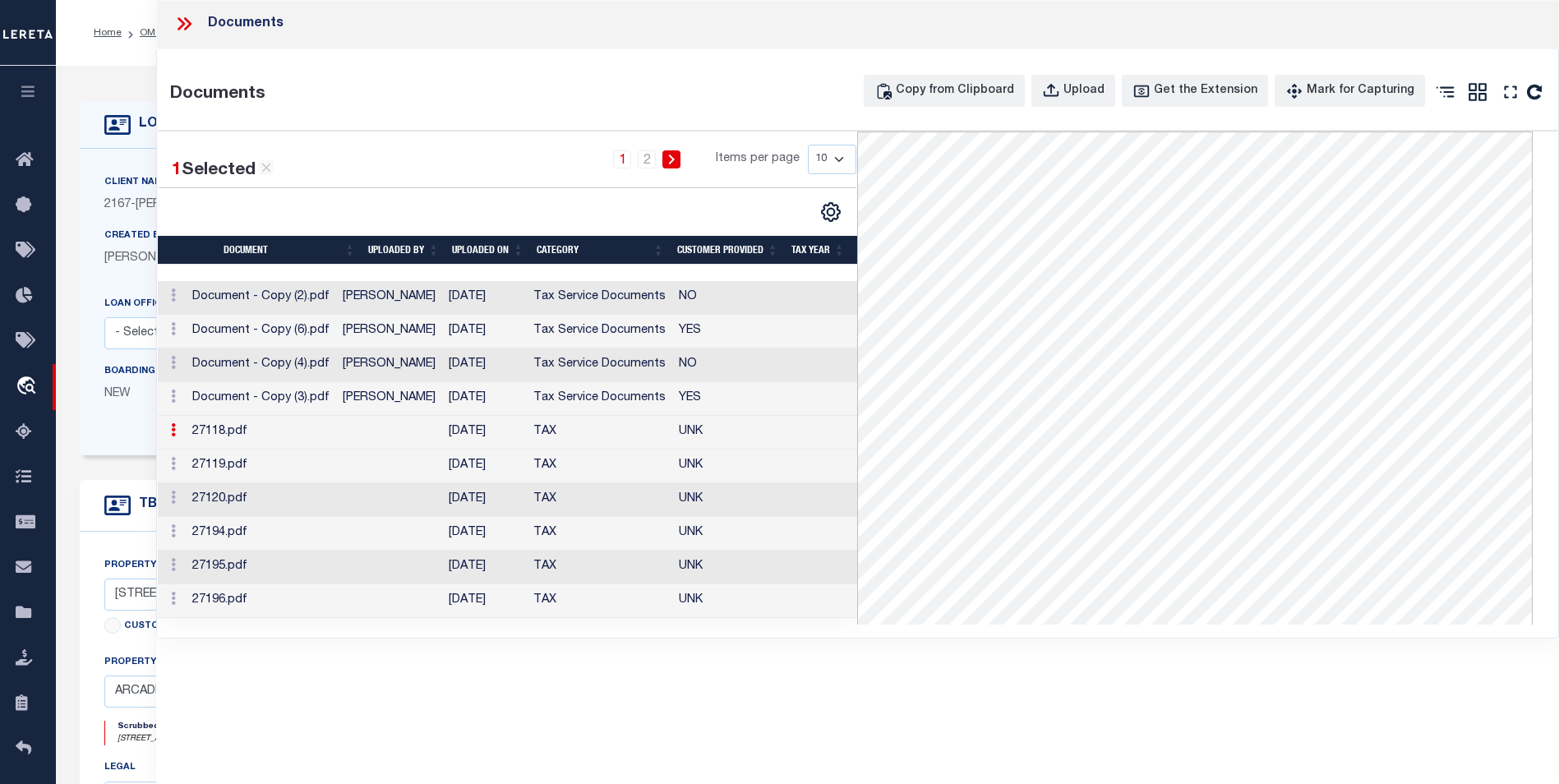
click at [471, 704] on div "Documents Documents Copy from Clipboard Upload Get the Extension Mark for Captu…" at bounding box center [857, 369] width 1403 height 739
click at [1105, 82] on div "Upload" at bounding box center [1083, 92] width 41 height 18
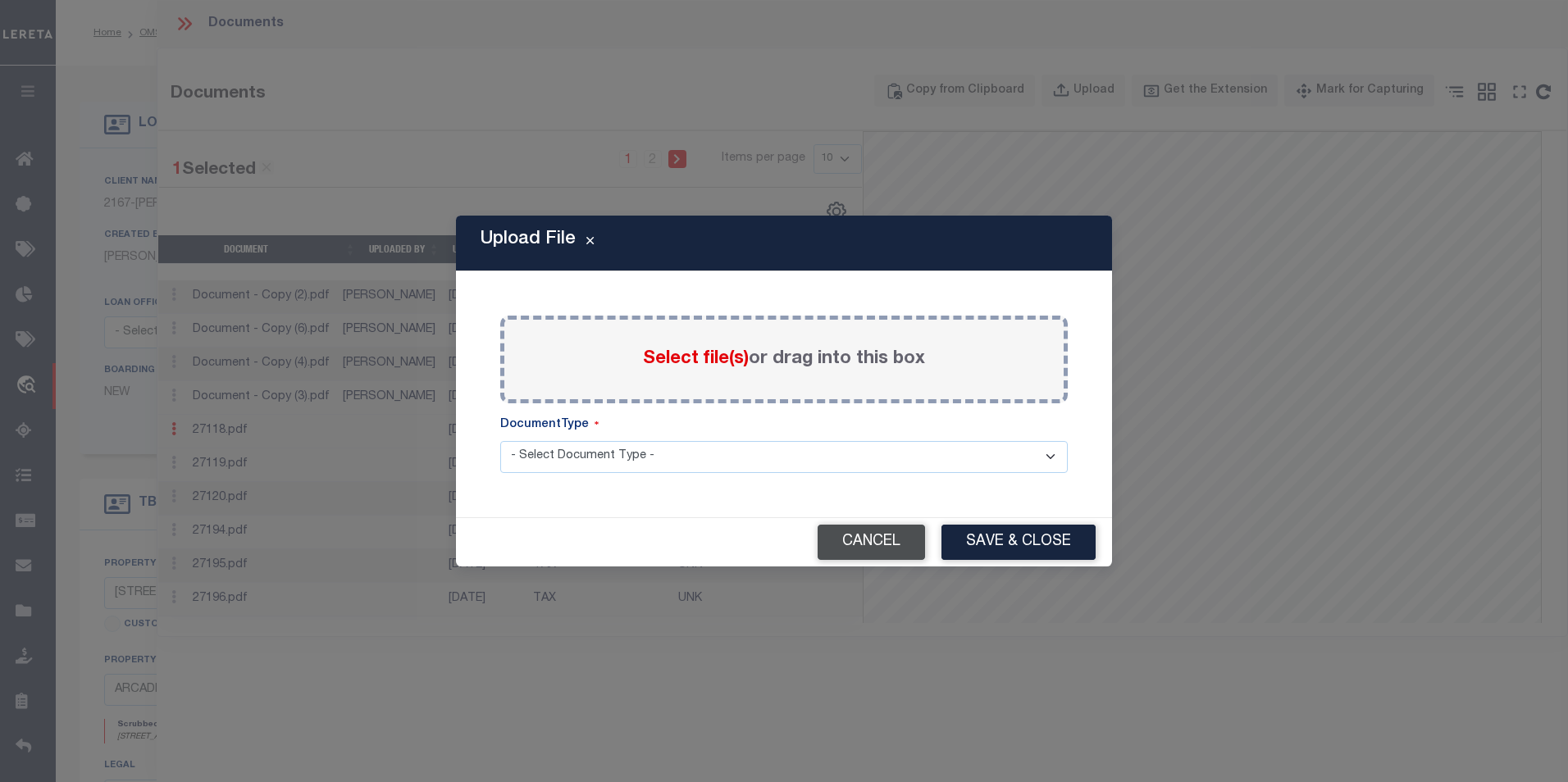
click at [841, 549] on button "Cancel" at bounding box center [871, 542] width 108 height 35
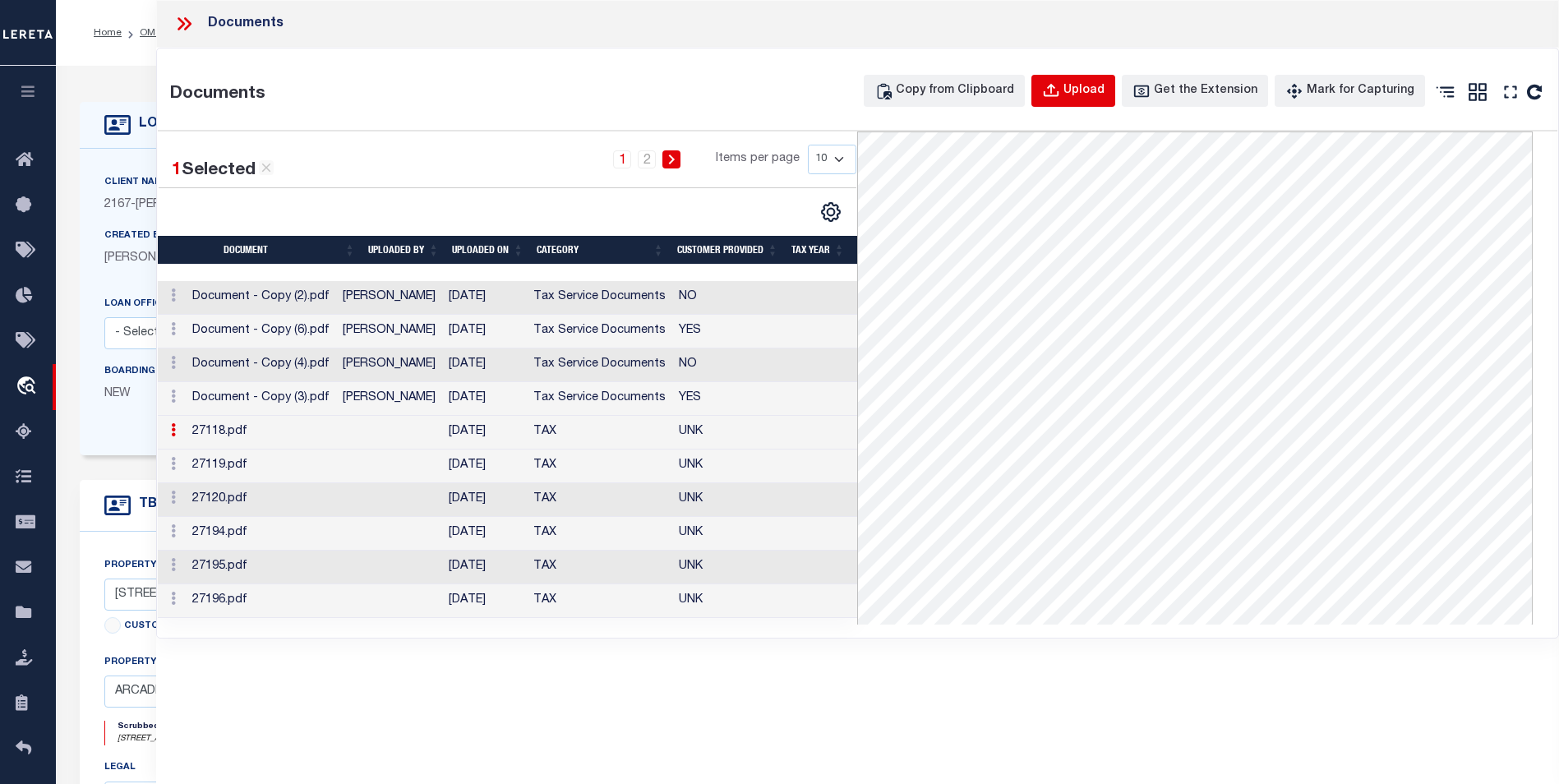
click at [1086, 93] on div "Upload" at bounding box center [1083, 92] width 41 height 18
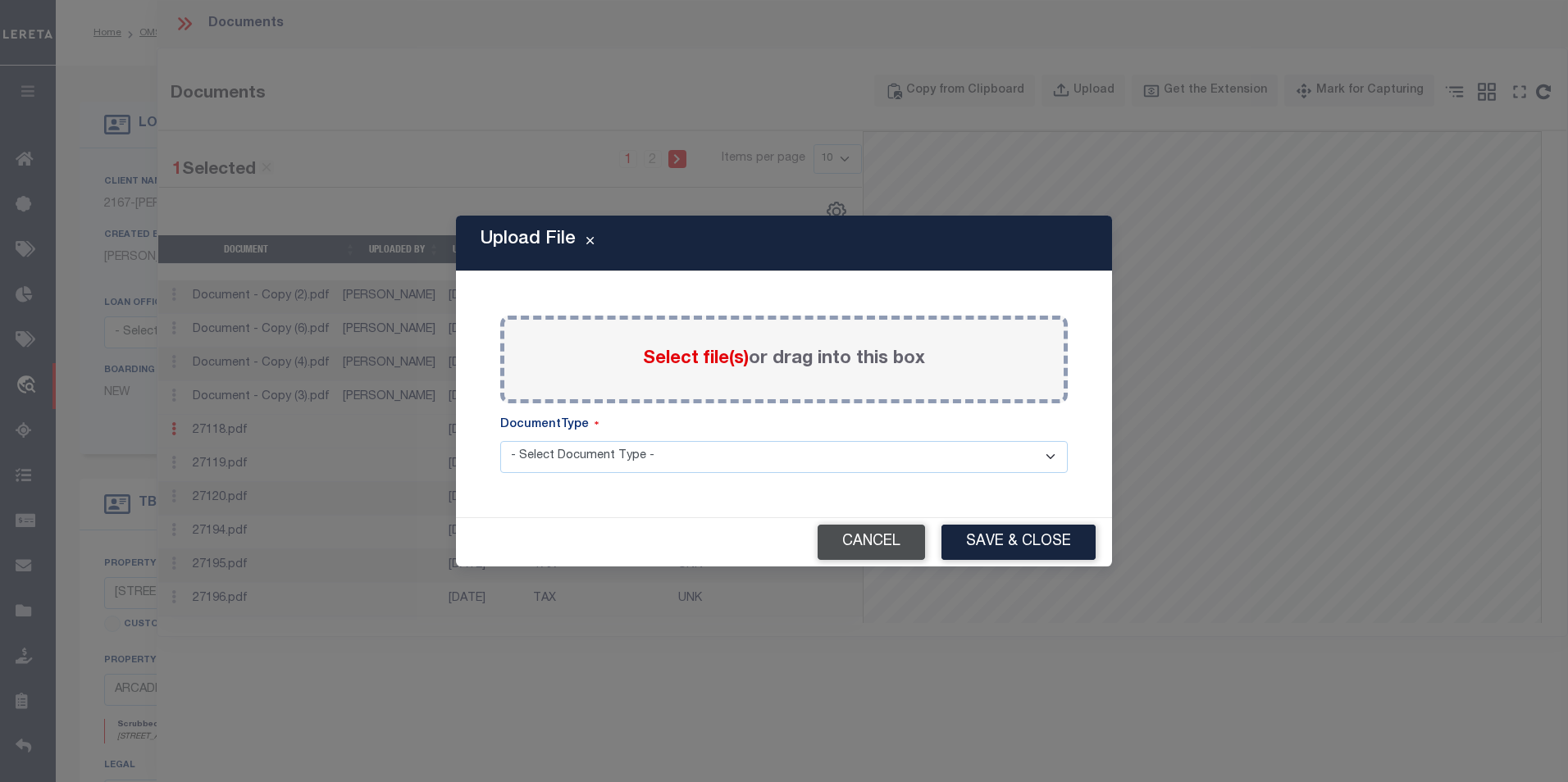
click at [883, 552] on button "Cancel" at bounding box center [871, 542] width 108 height 35
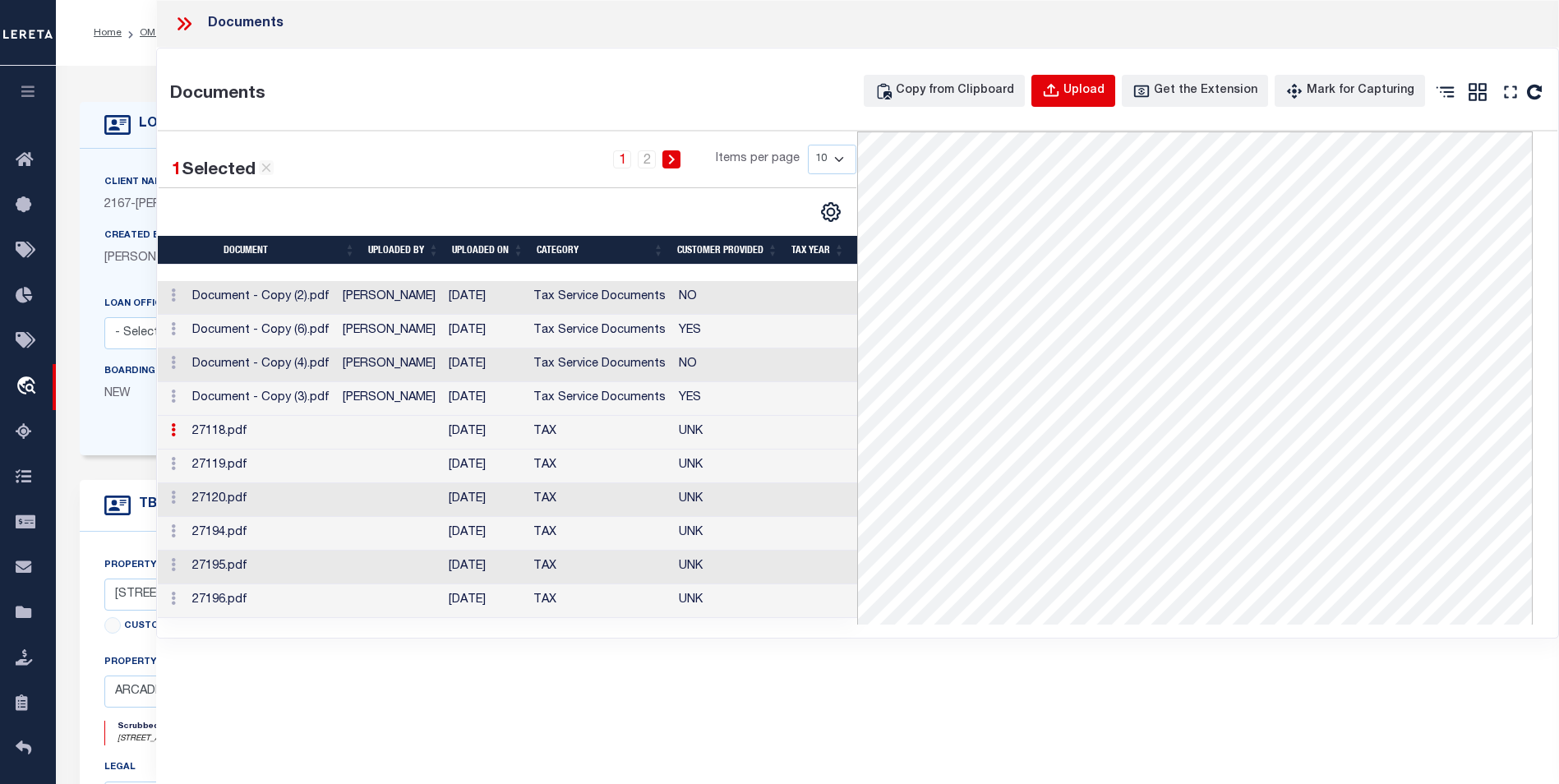
click at [1115, 88] on button "Upload" at bounding box center [1073, 91] width 83 height 32
select select
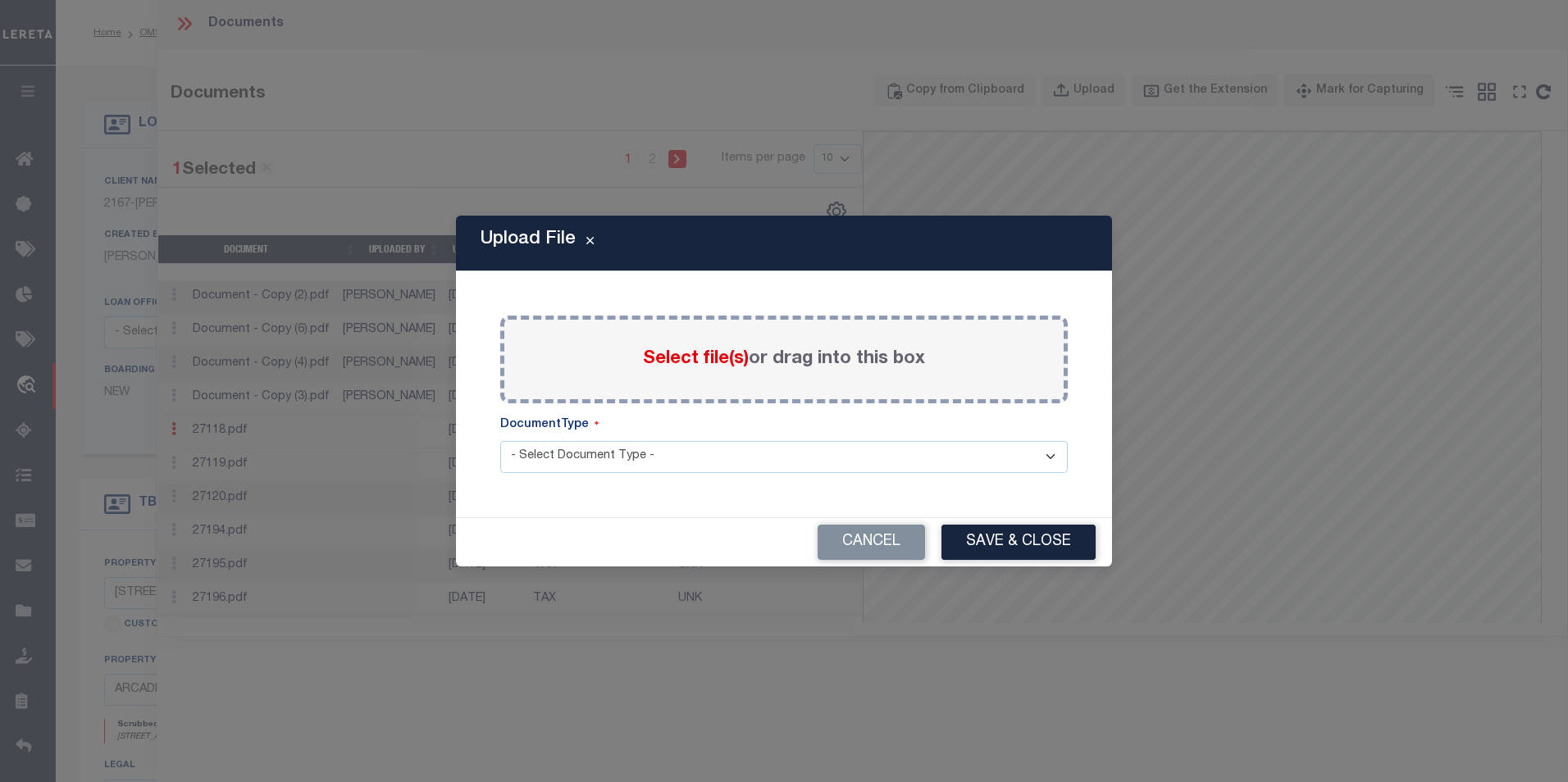
click at [590, 538] on div "Cancel Save & Close" at bounding box center [783, 542] width 656 height 48
click at [1035, 670] on div "Upload File Paste copied image or file into this box Select file(s) or drag int…" at bounding box center [784, 391] width 1568 height 782
click at [891, 544] on button "Cancel" at bounding box center [871, 542] width 108 height 35
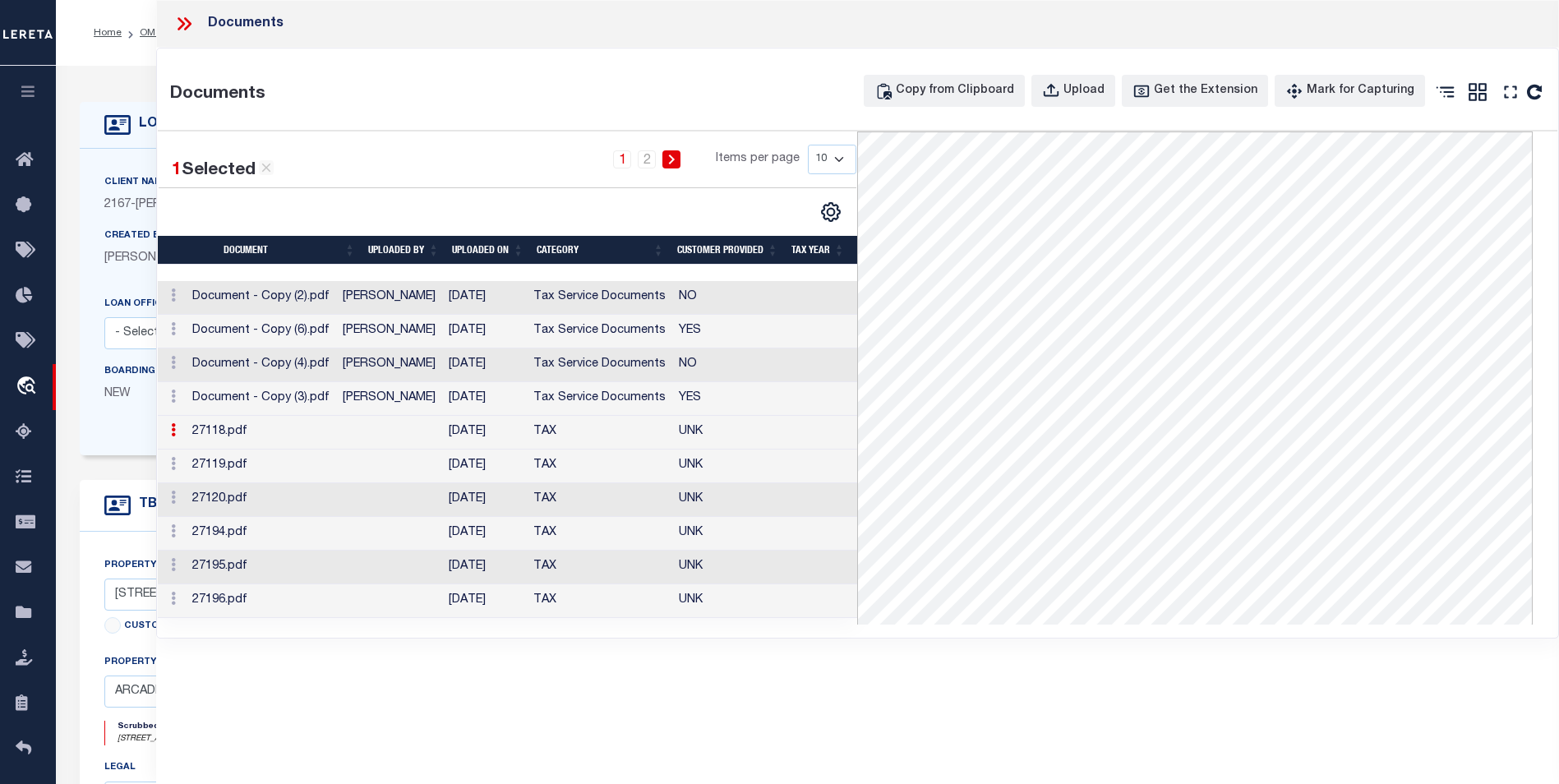
click at [386, 738] on div "Documents Documents Copy from Clipboard Upload Get the Extension Mark for Captu…" at bounding box center [857, 369] width 1403 height 739
click at [471, 689] on div "Documents Documents Copy from Clipboard Upload Get the Extension Mark for Captu…" at bounding box center [857, 369] width 1403 height 739
click at [174, 28] on icon at bounding box center [184, 24] width 22 height 22
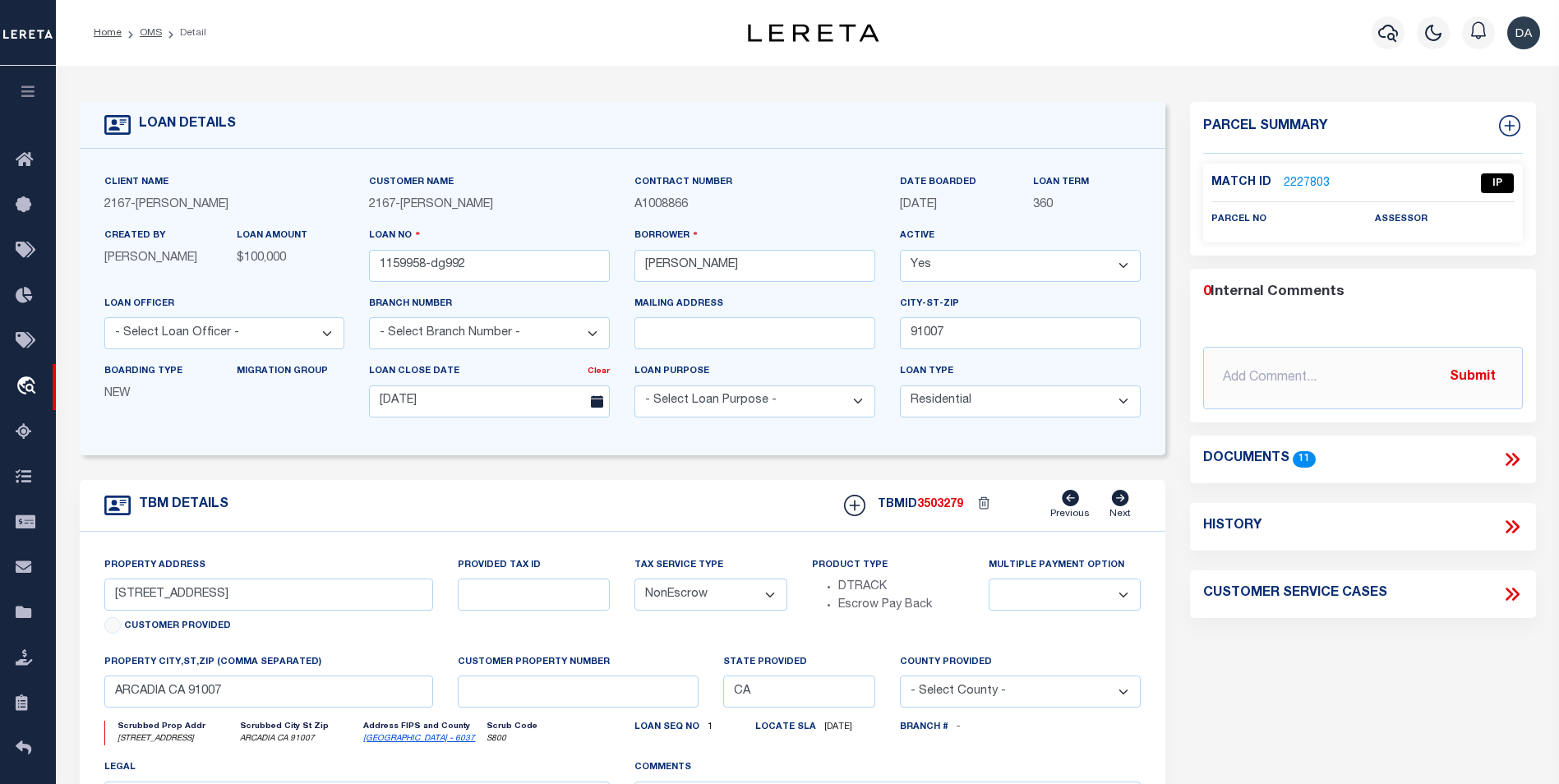
click at [128, 72] on div "LOAN DETAILS Client Name 2167" at bounding box center [808, 557] width 1503 height 983
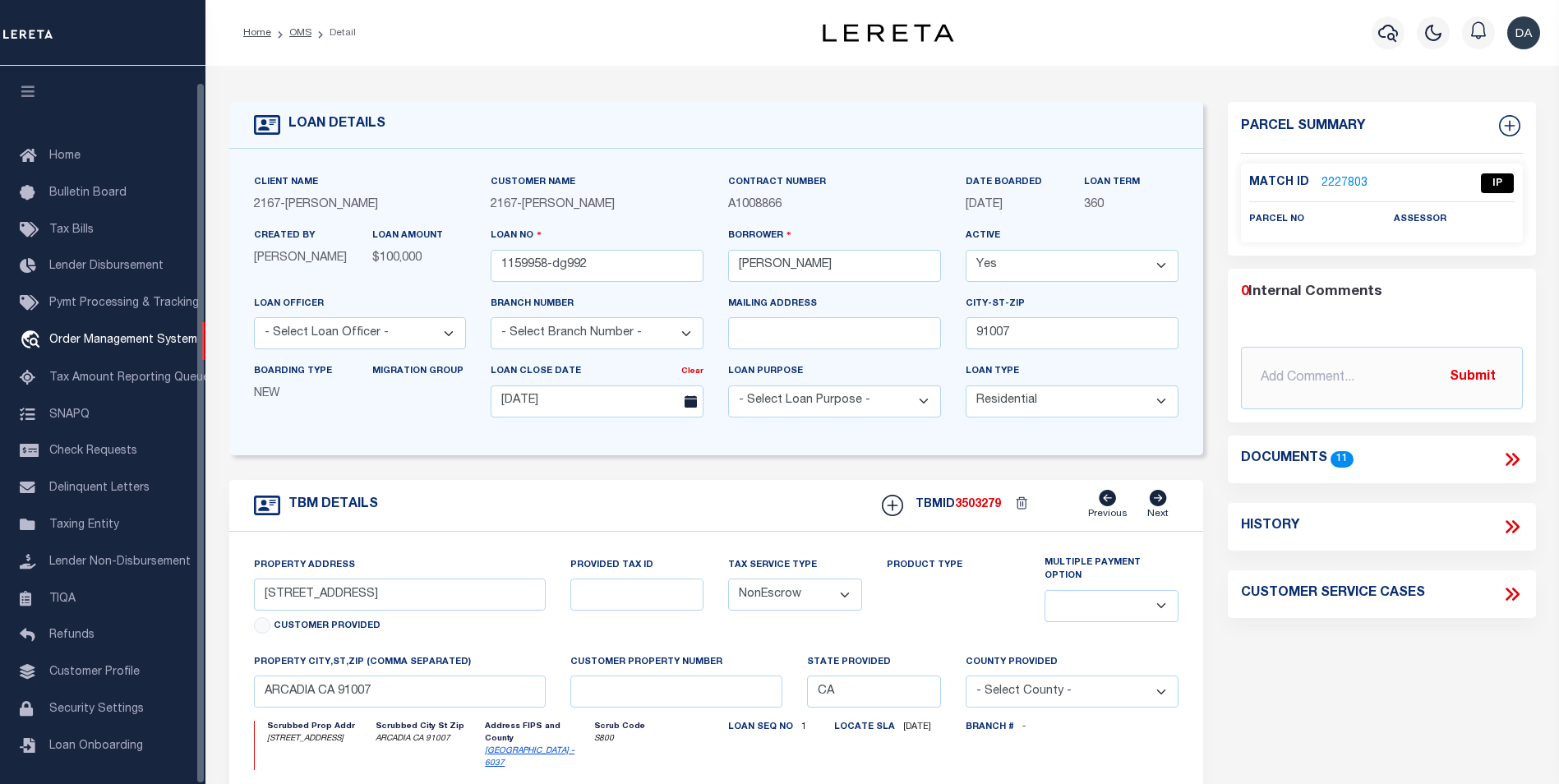
select select "10"
select select "NonEscrow"
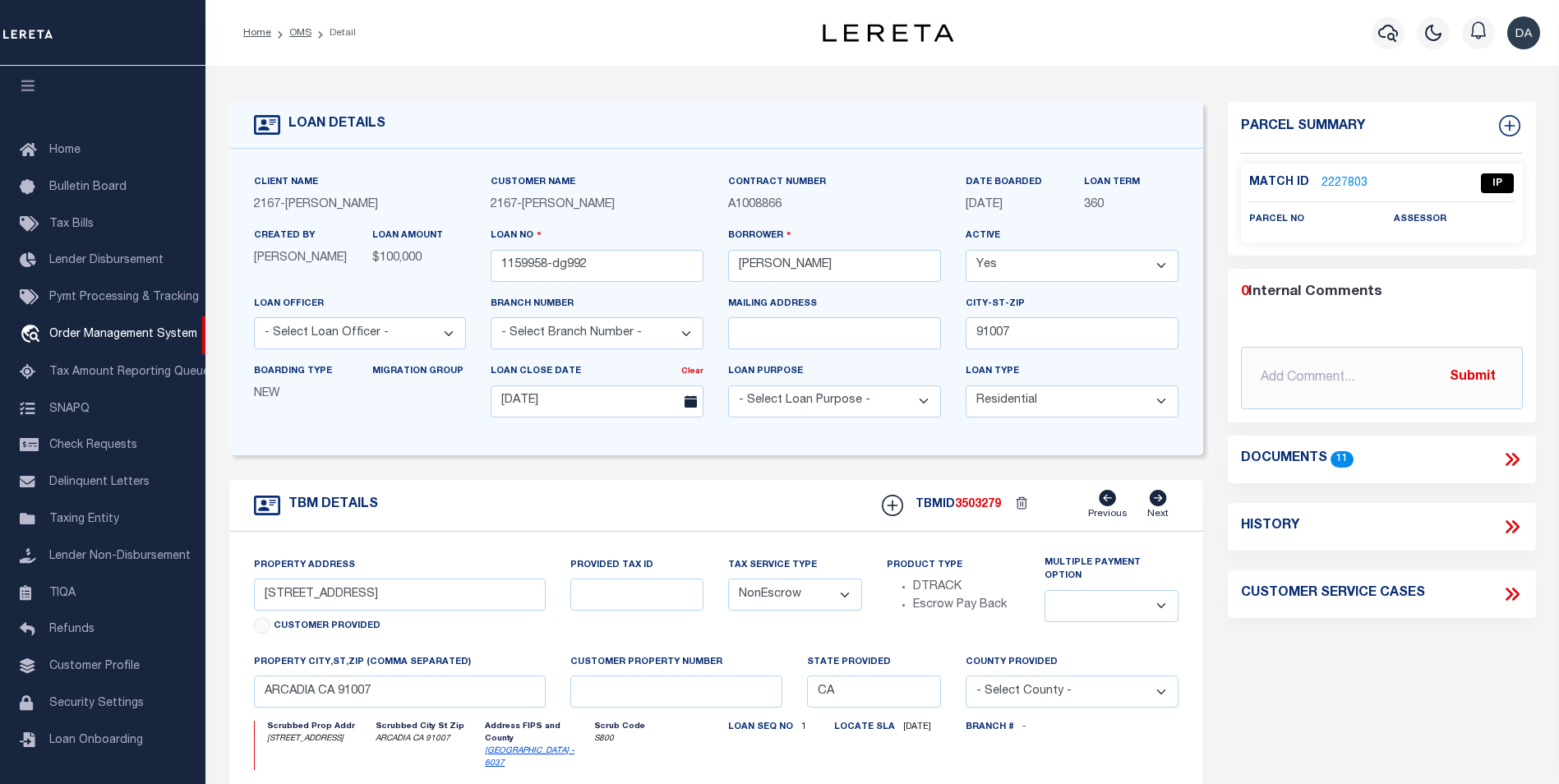
click at [1517, 450] on icon at bounding box center [1513, 460] width 22 height 22
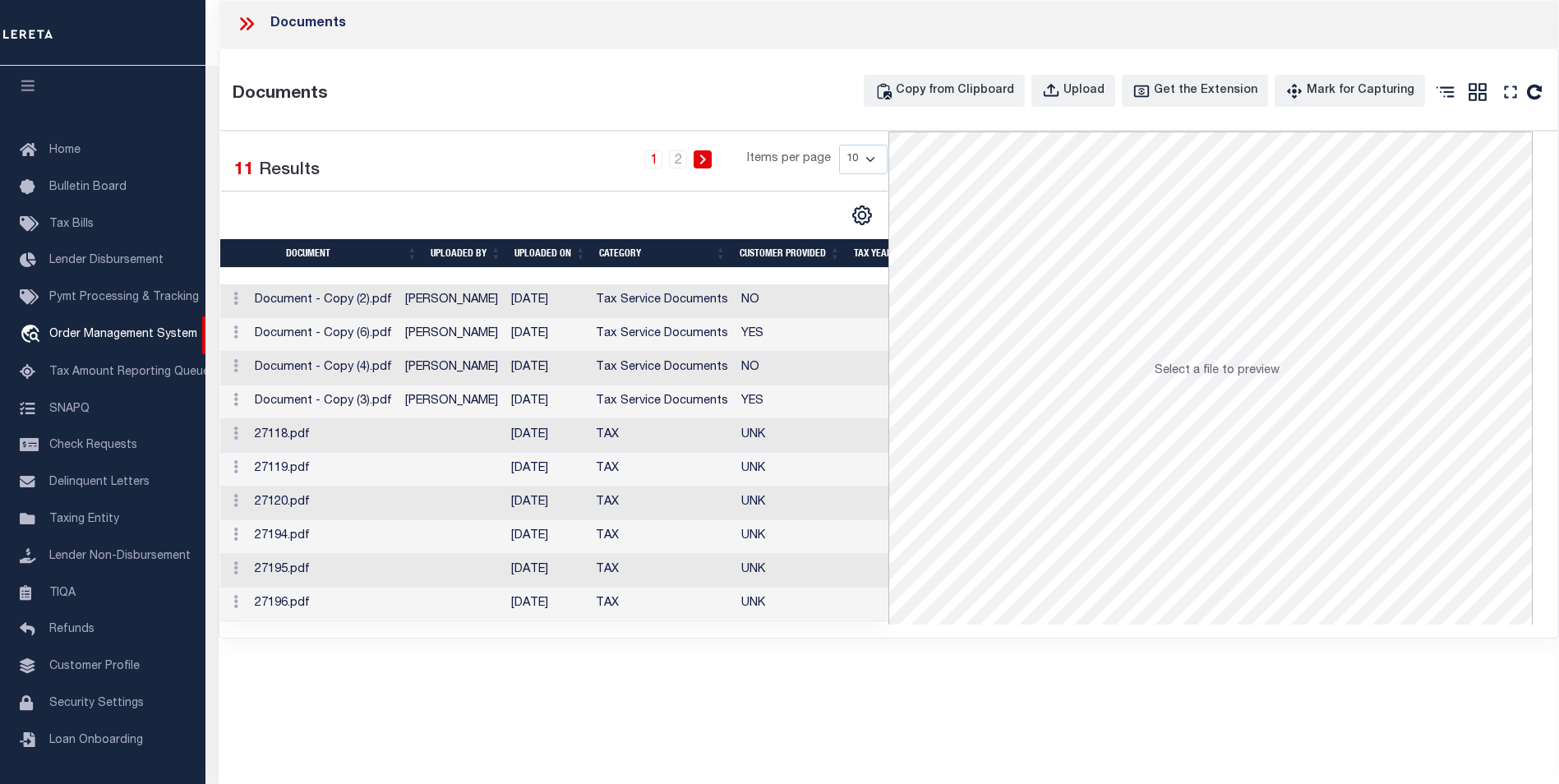
click at [761, 729] on div "Documents Documents Copy from Clipboard Upload Get the Extension Mark for Captu…" at bounding box center [888, 369] width 1341 height 739
click at [315, 472] on td "27119.pdf" at bounding box center [324, 469] width 150 height 34
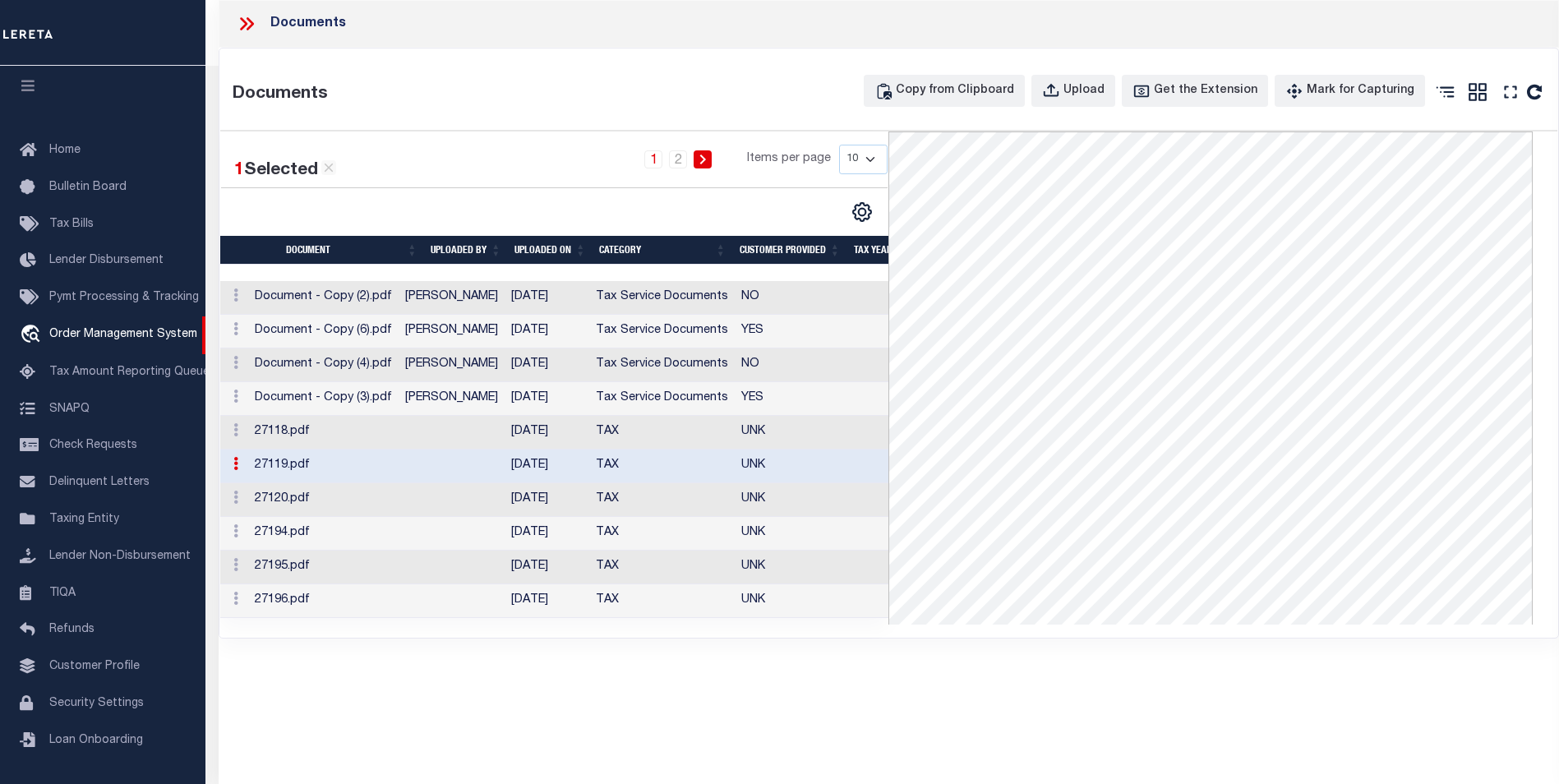
click at [515, 201] on div at bounding box center [388, 212] width 334 height 22
click at [647, 708] on div "Documents Documents Copy from Clipboard Upload Get the Extension Mark for Captu…" at bounding box center [888, 369] width 1341 height 739
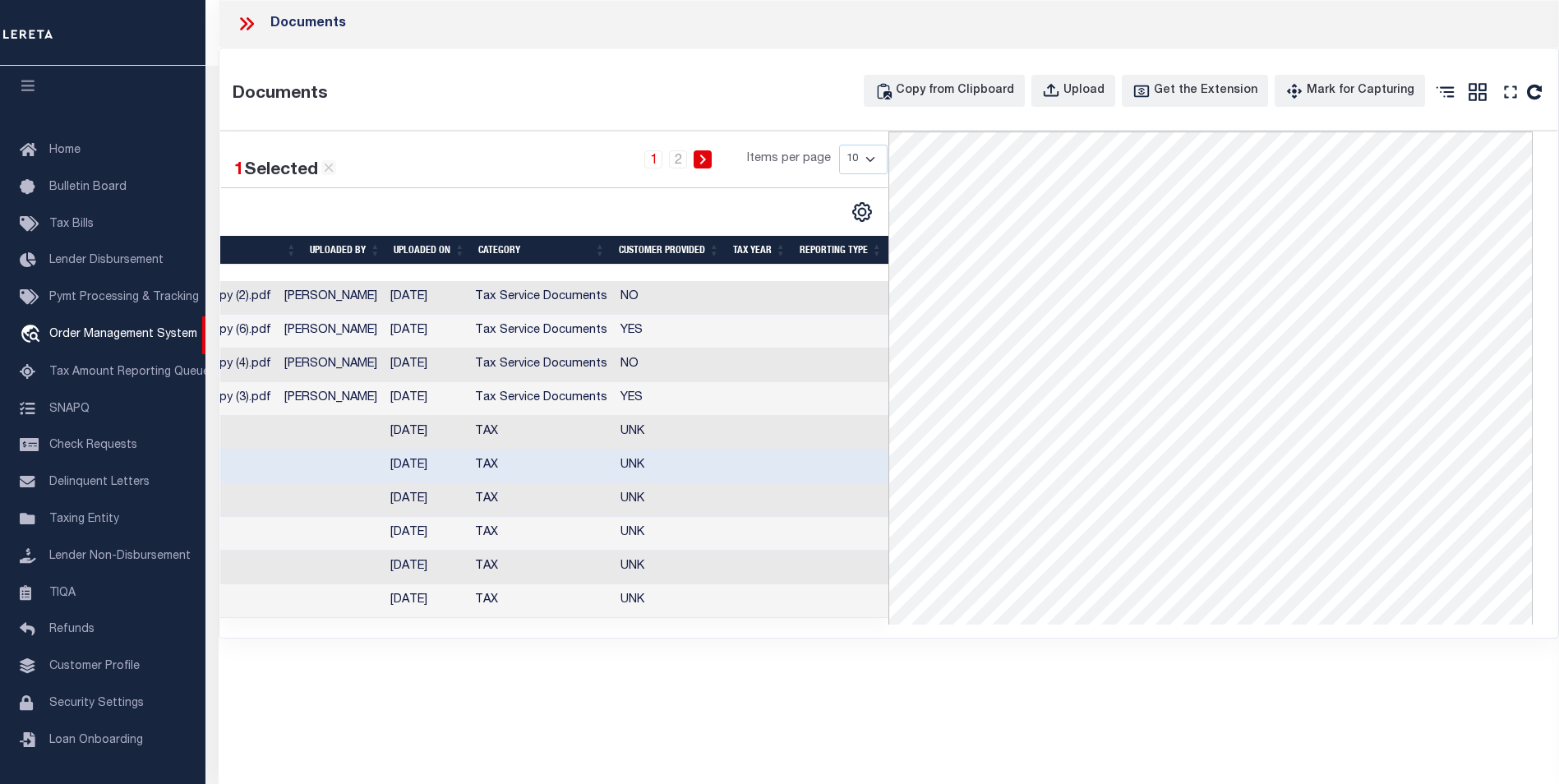
scroll to position [0, 0]
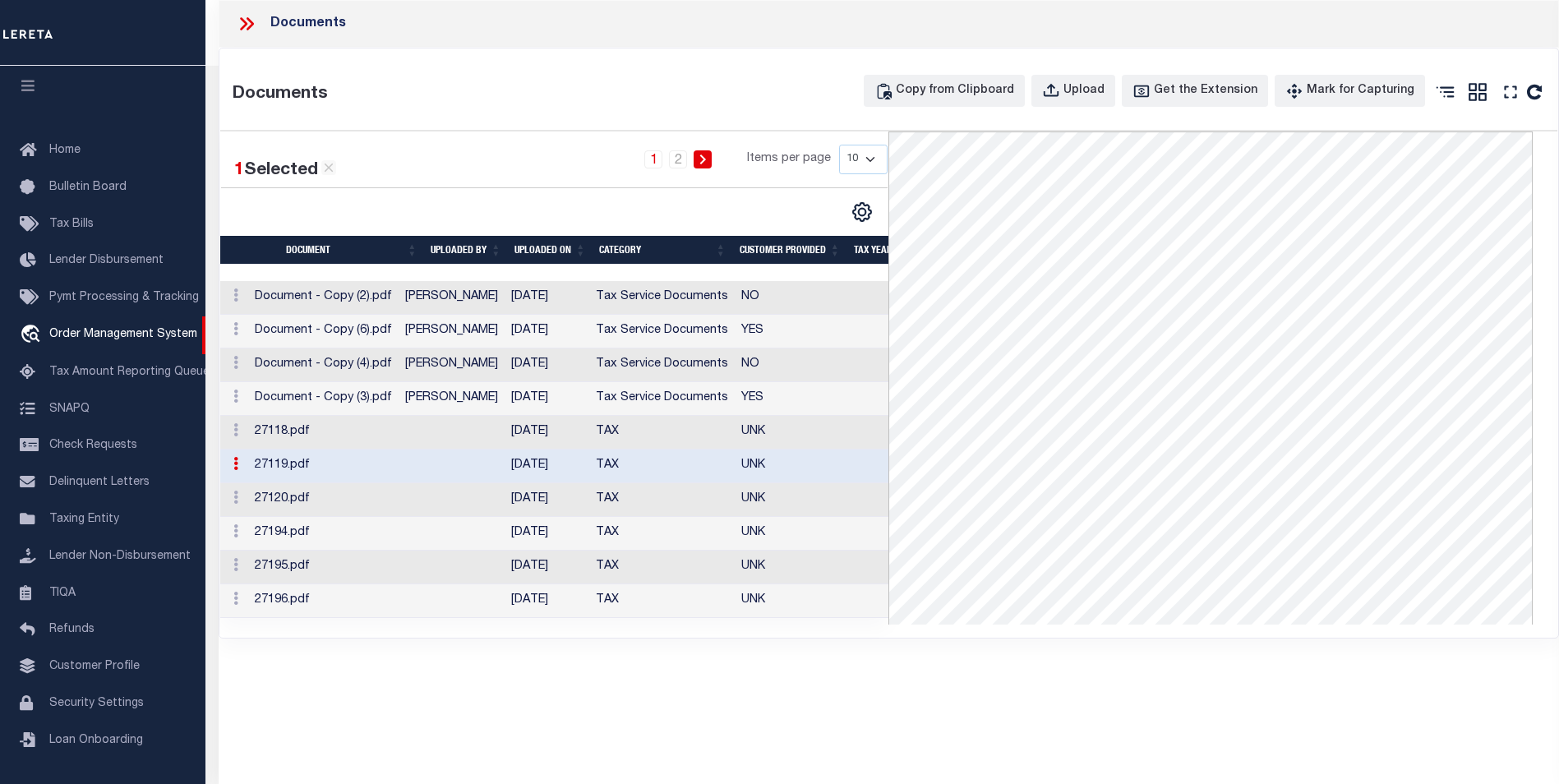
click at [596, 711] on div "Documents Documents Copy from Clipboard Upload Get the Extension Mark for Captu…" at bounding box center [888, 369] width 1341 height 739
click at [727, 715] on div "Documents Documents Copy from Clipboard Upload Get the Extension Mark for Captu…" at bounding box center [888, 369] width 1341 height 739
click at [632, 695] on div "Documents Documents Copy from Clipboard Upload Get the Extension Mark for Captu…" at bounding box center [888, 369] width 1341 height 739
click at [772, 711] on div "Documents Documents Copy from Clipboard Upload Get the Extension Mark for Captu…" at bounding box center [888, 369] width 1341 height 739
click at [684, 692] on div "Documents Documents Copy from Clipboard Upload Get the Extension Mark for Captu…" at bounding box center [888, 369] width 1341 height 739
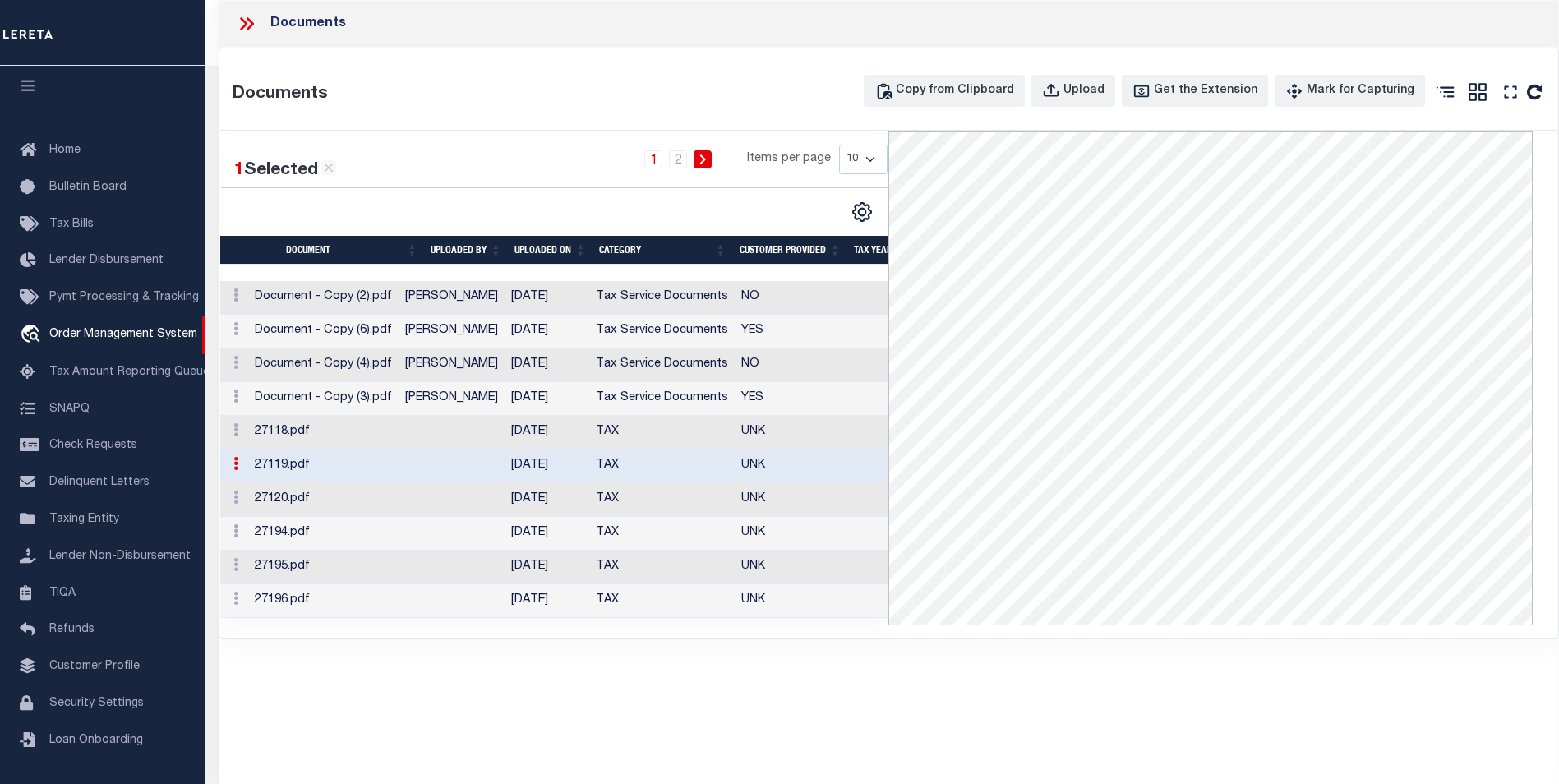
click at [786, 733] on div "Documents Documents Copy from Clipboard Upload Get the Extension Mark for Captu…" at bounding box center [888, 369] width 1341 height 739
click at [526, 696] on div "Documents Documents Copy from Clipboard Upload Get the Extension Mark for Captu…" at bounding box center [888, 369] width 1341 height 739
click at [586, 703] on div "Documents Documents Copy from Clipboard Upload Get the Extension Mark for Captu…" at bounding box center [888, 369] width 1341 height 739
click at [650, 688] on div "Documents Documents Copy from Clipboard Upload Get the Extension Mark for Captu…" at bounding box center [888, 369] width 1341 height 739
click at [760, 686] on div "Documents Documents Copy from Clipboard Upload Get the Extension Mark for Captu…" at bounding box center [888, 369] width 1341 height 739
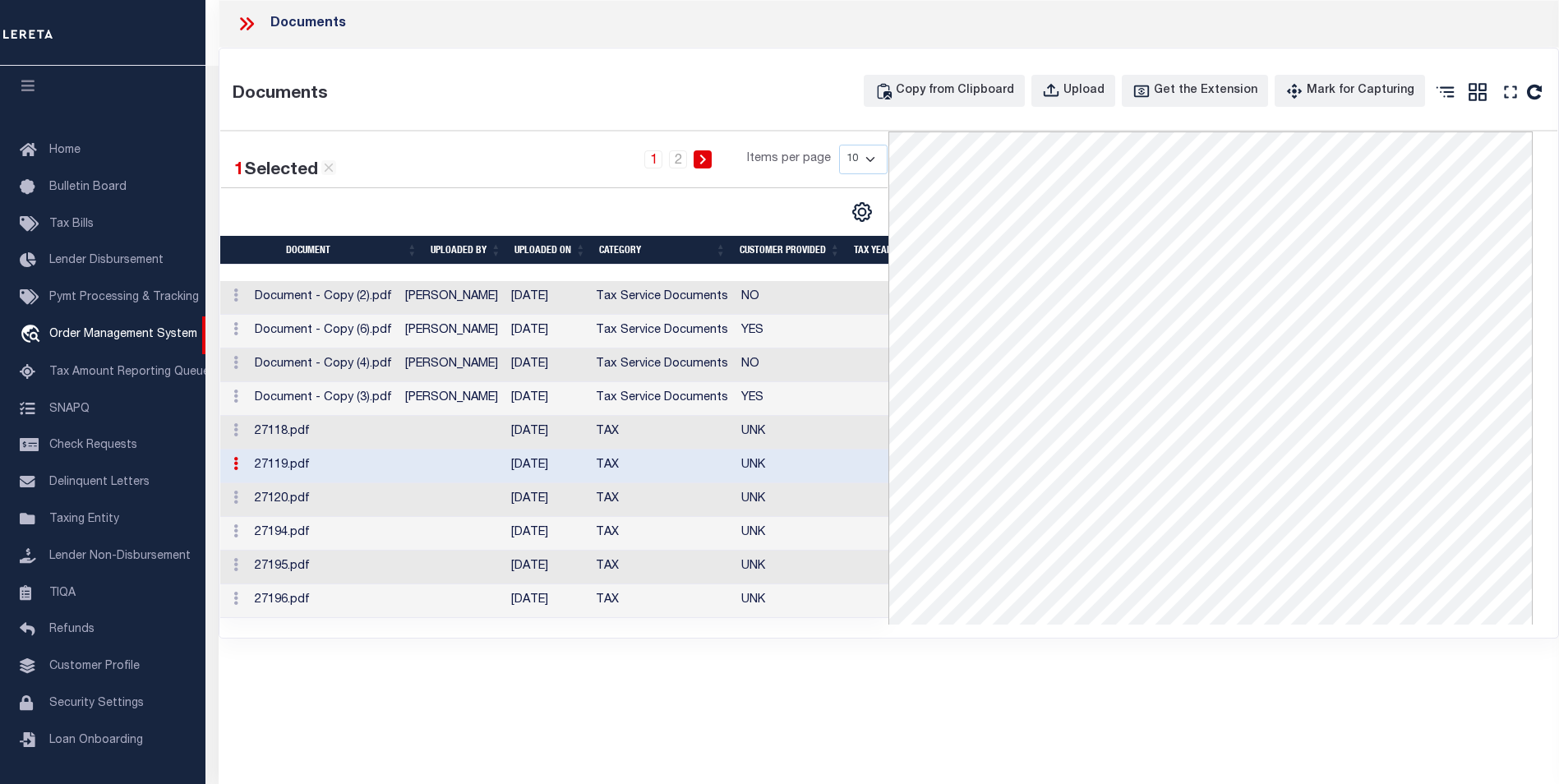
click at [661, 688] on div "Documents Documents Copy from Clipboard Upload Get the Extension Mark for Captu…" at bounding box center [888, 369] width 1341 height 739
